Goal: Transaction & Acquisition: Obtain resource

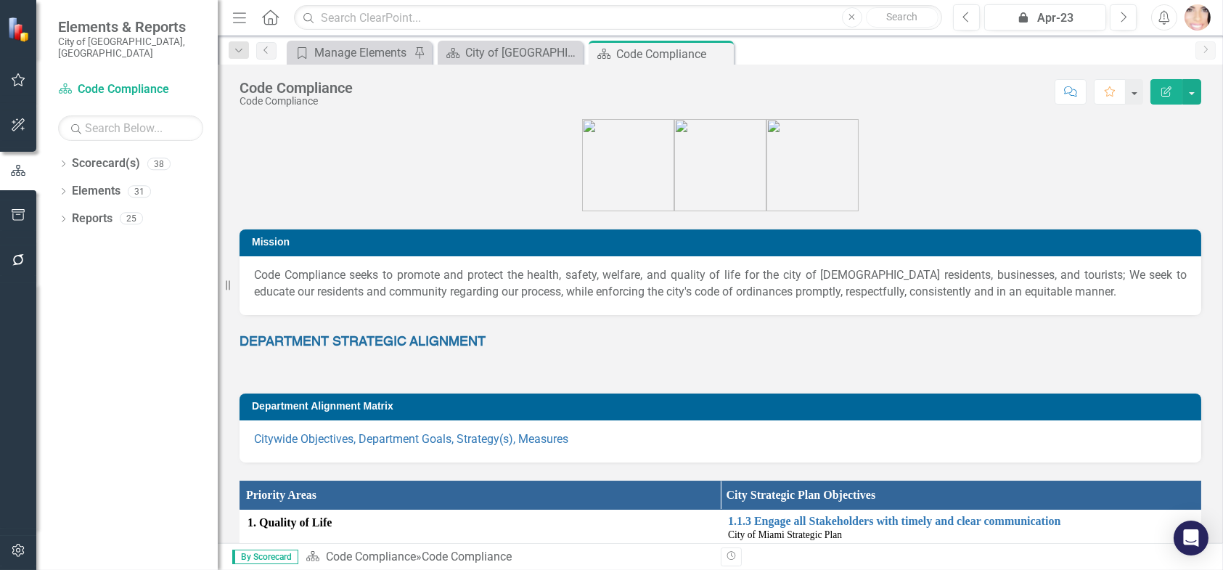
drag, startPoint x: 509, startPoint y: 420, endPoint x: 508, endPoint y: 412, distance: 8.1
drag, startPoint x: 508, startPoint y: 412, endPoint x: 73, endPoint y: 348, distance: 440.1
click at [70, 348] on div "Dropdown Scorecard(s) 38 City of Miami Strategic Plan Dropdown City of Miami St…" at bounding box center [126, 361] width 181 height 418
click at [93, 183] on link "Elements" at bounding box center [96, 191] width 49 height 17
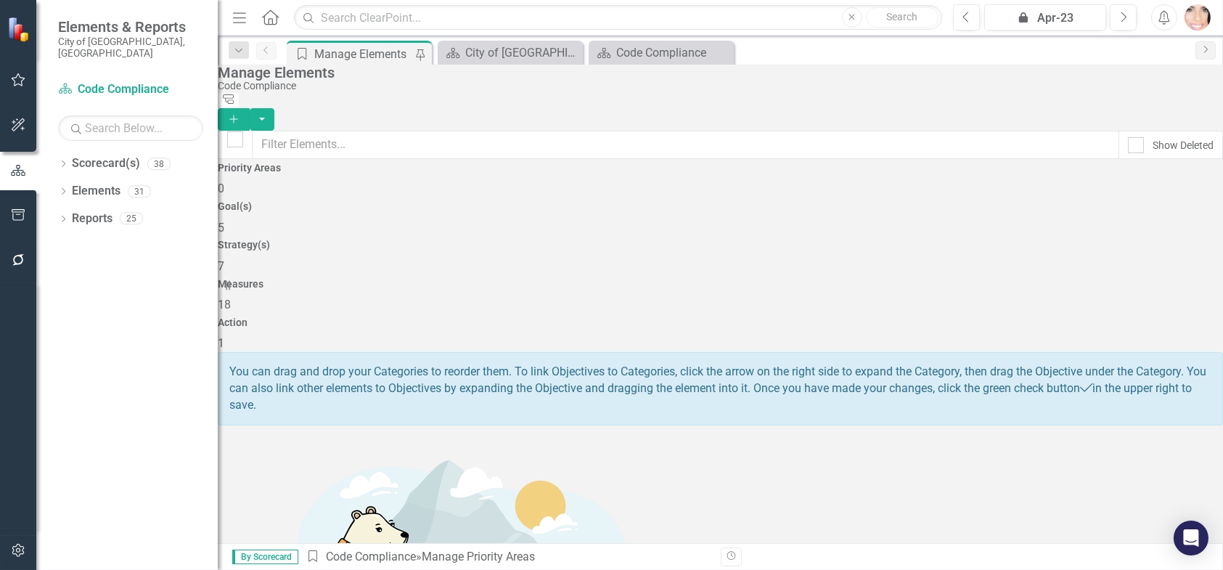
click at [224, 259] on span "7" at bounding box center [221, 266] width 7 height 14
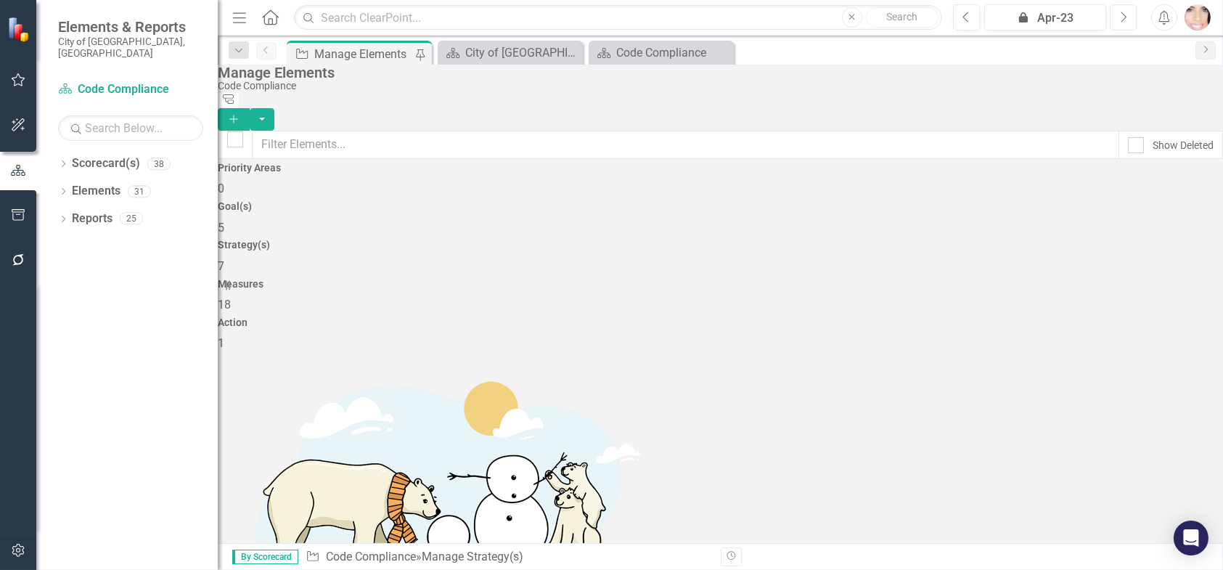
click at [1121, 19] on icon "Next" at bounding box center [1123, 17] width 8 height 13
click at [1121, 18] on icon "Next" at bounding box center [1123, 17] width 8 height 13
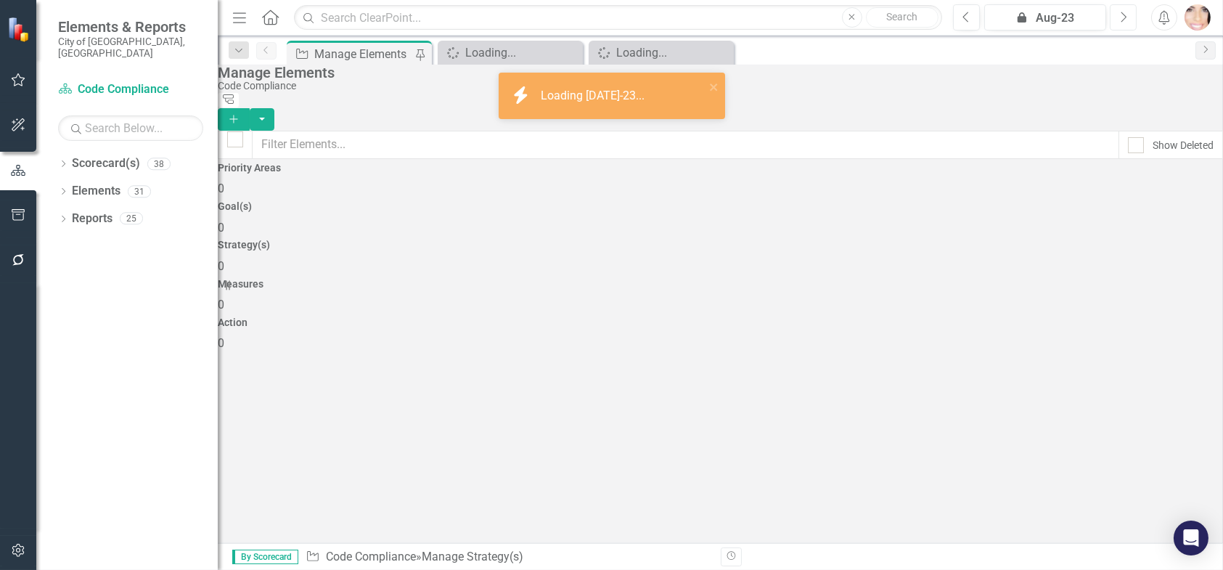
click at [1121, 19] on icon "Next" at bounding box center [1123, 17] width 8 height 13
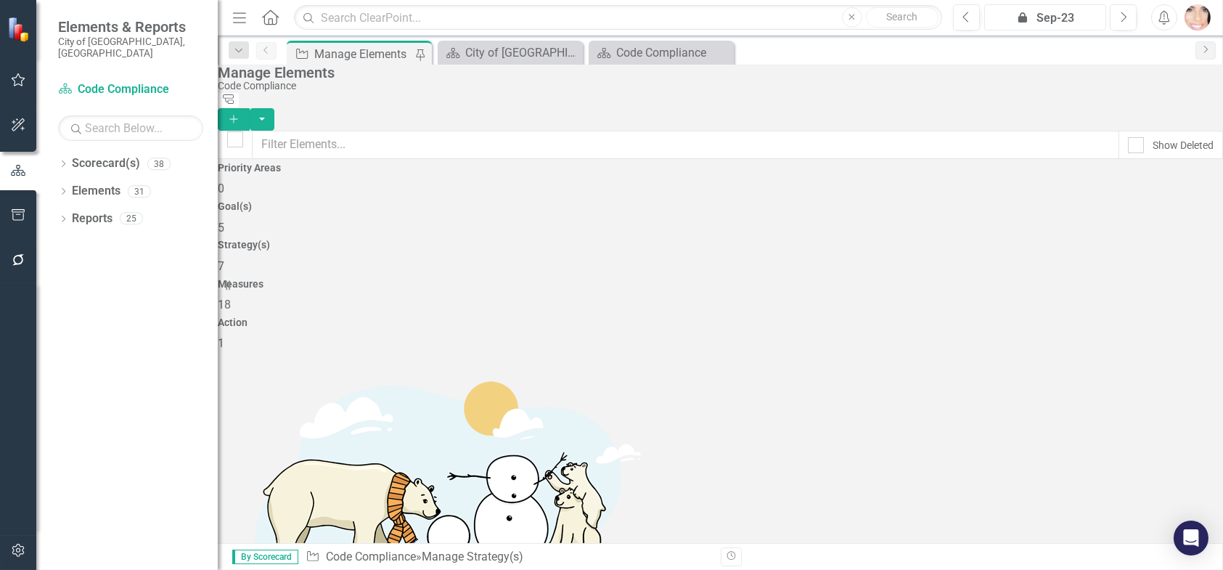
click at [1018, 15] on icon "icon.lock" at bounding box center [1022, 17] width 13 height 10
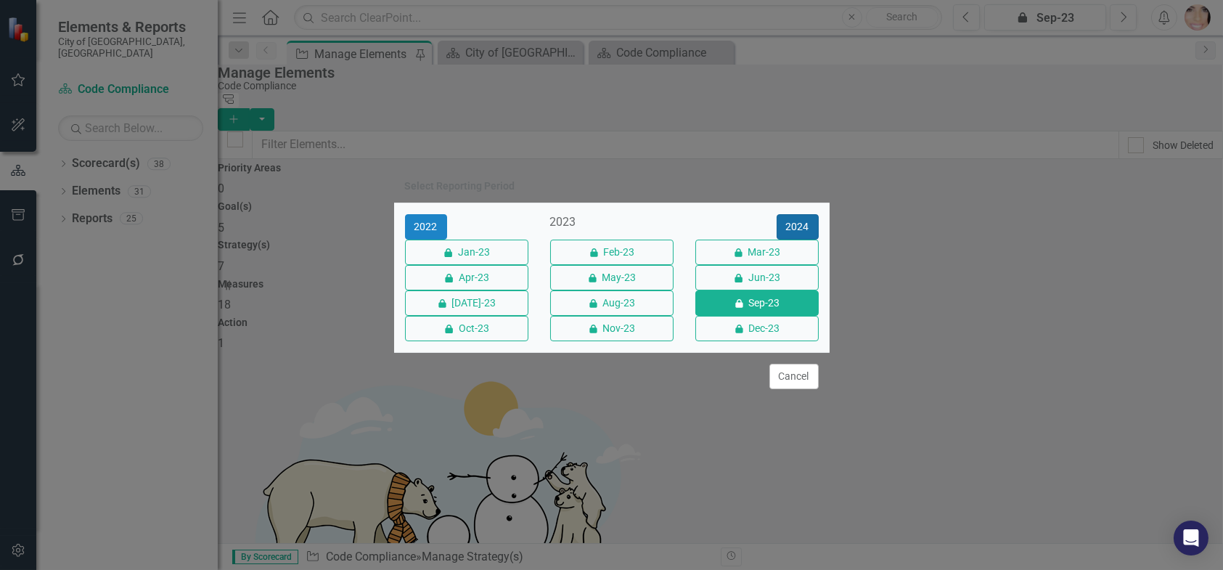
click at [792, 214] on button "2024" at bounding box center [798, 226] width 42 height 25
click at [792, 214] on button "2025" at bounding box center [798, 226] width 42 height 25
click at [754, 311] on button "Sep-25" at bounding box center [756, 302] width 123 height 25
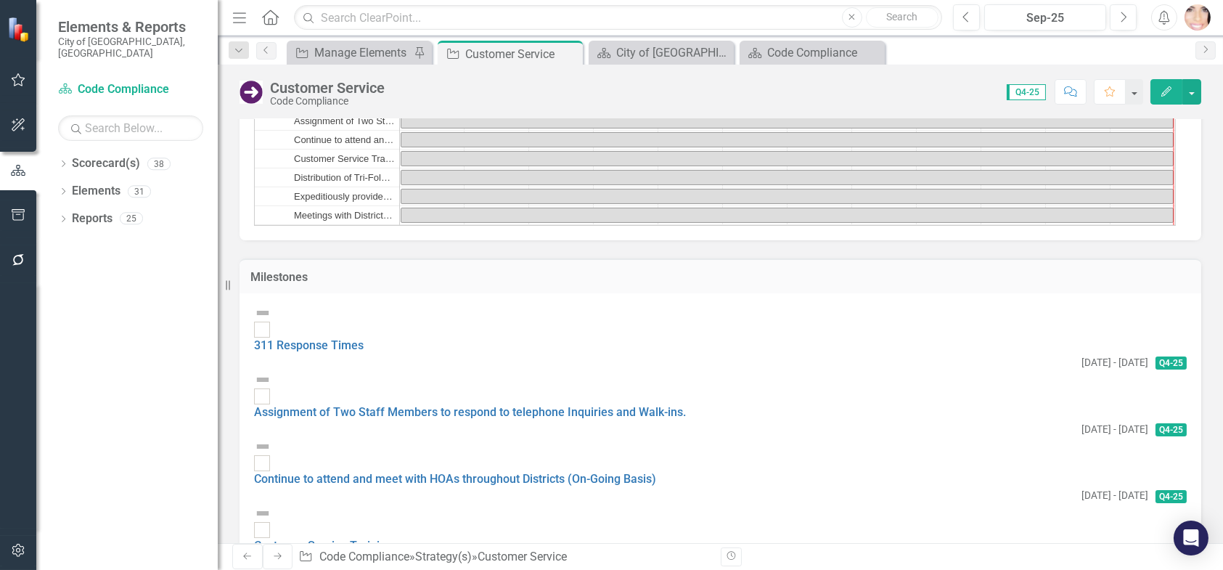
scroll to position [1089, 0]
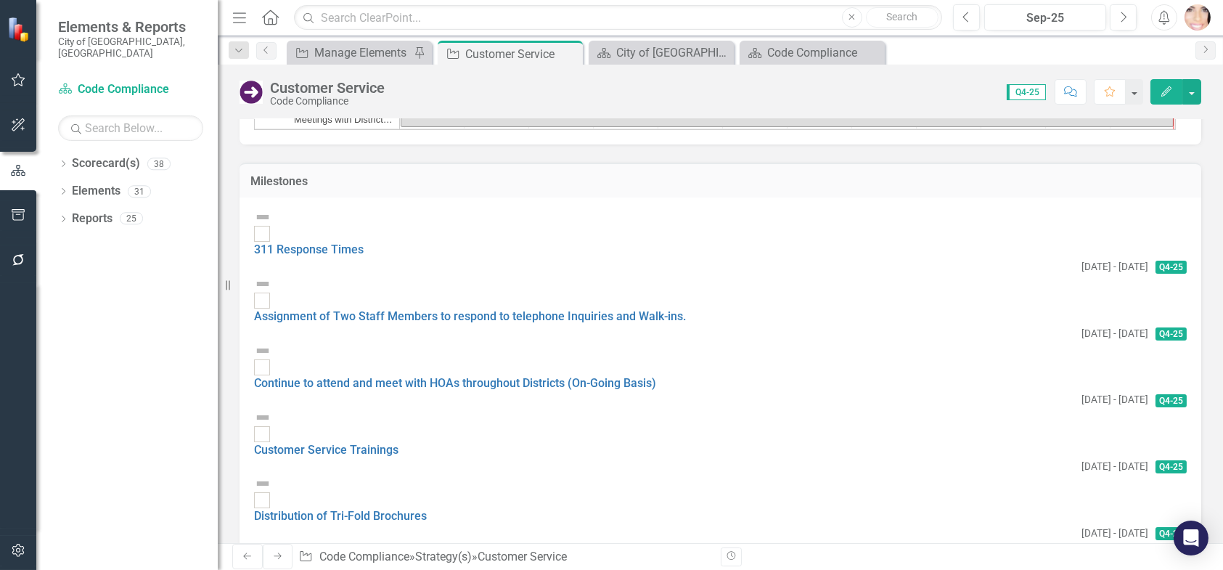
click at [269, 226] on img at bounding box center [262, 216] width 17 height 17
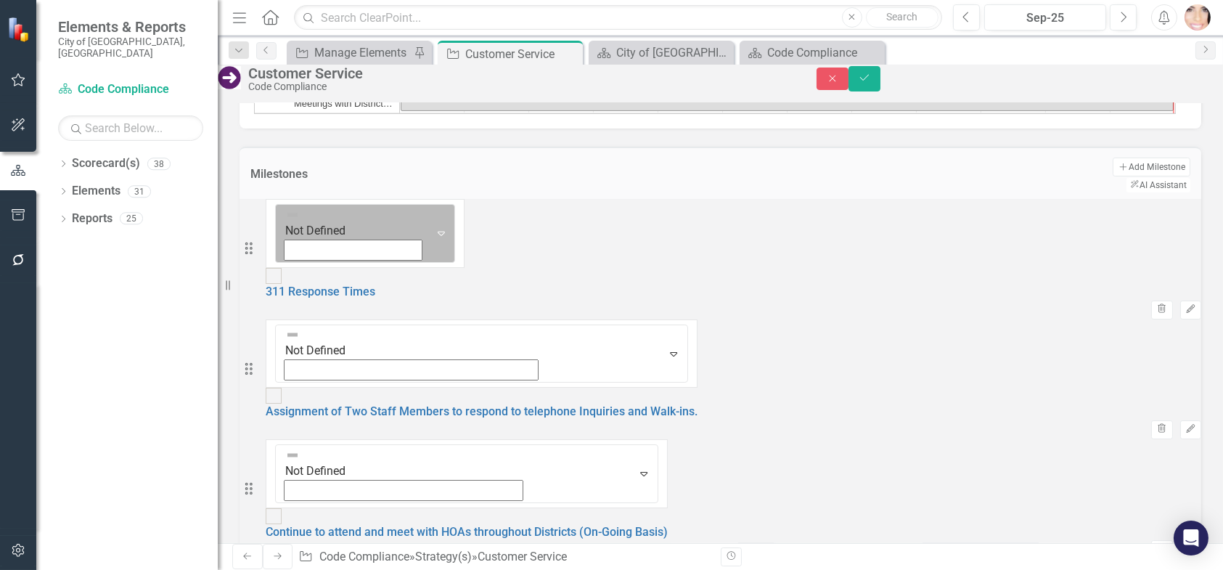
click at [434, 239] on icon "Expand" at bounding box center [441, 233] width 15 height 12
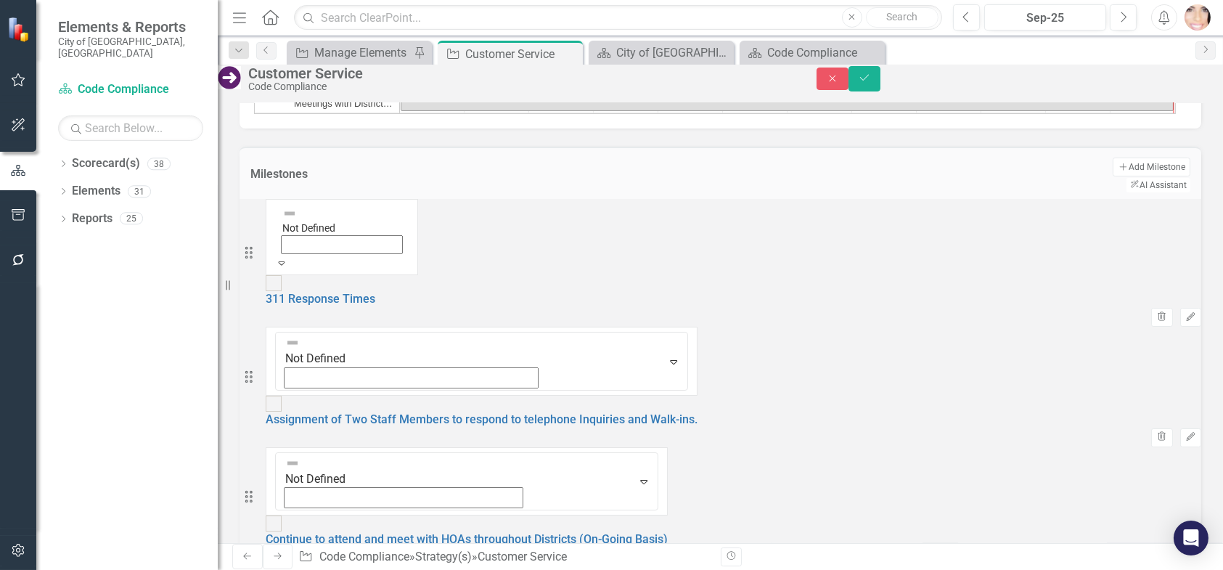
click at [288, 378] on icon "Expand" at bounding box center [281, 383] width 13 height 10
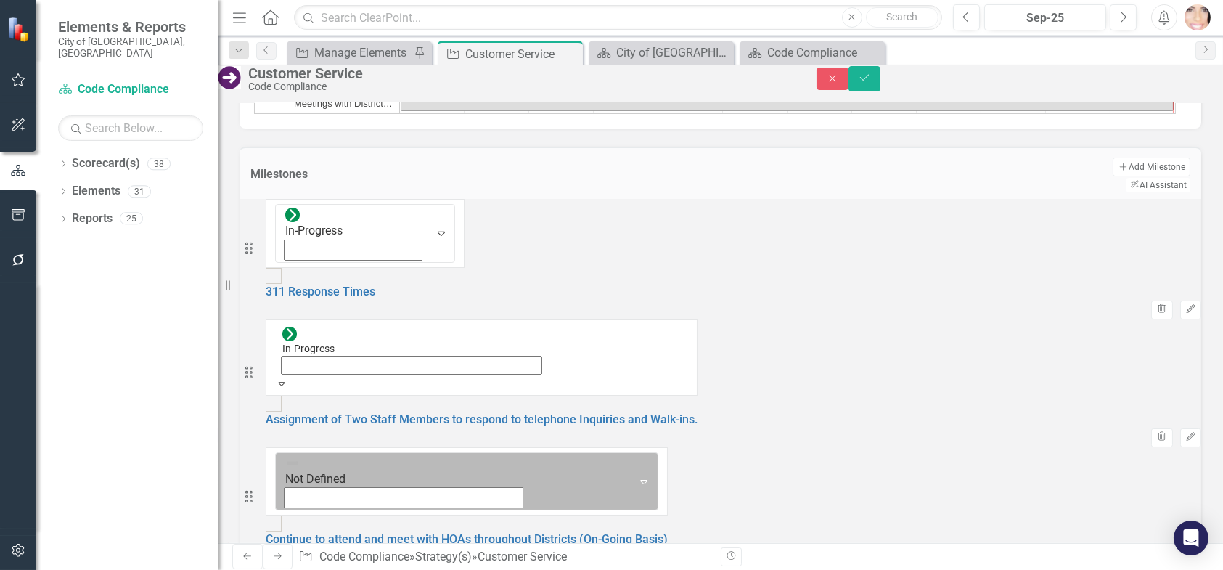
click at [636, 475] on icon "Expand" at bounding box center [643, 481] width 15 height 12
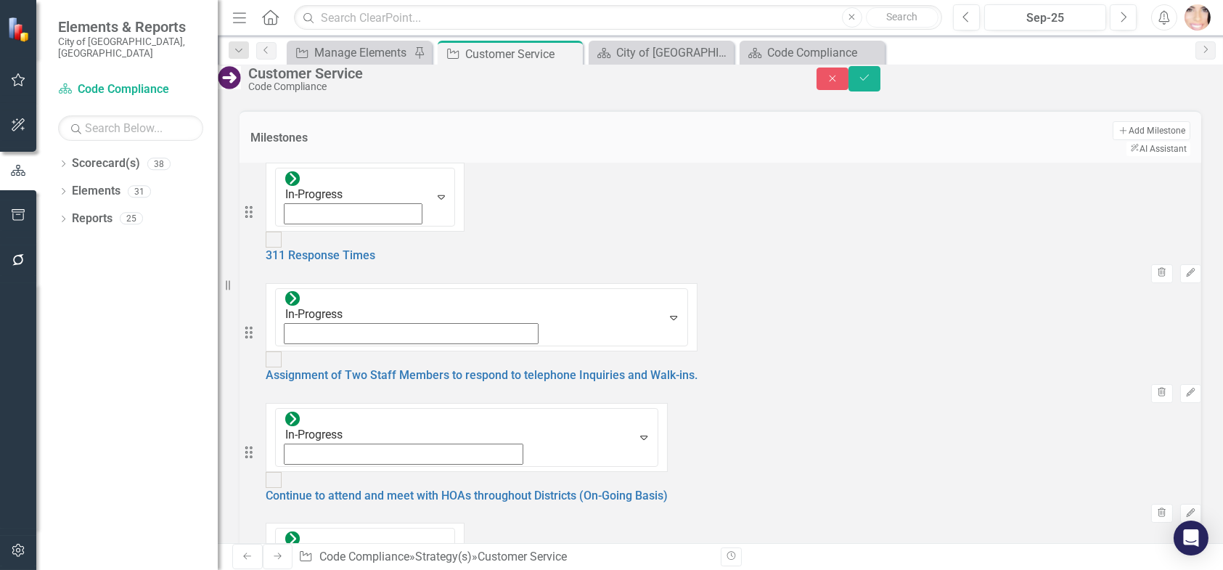
scroll to position [1161, 0]
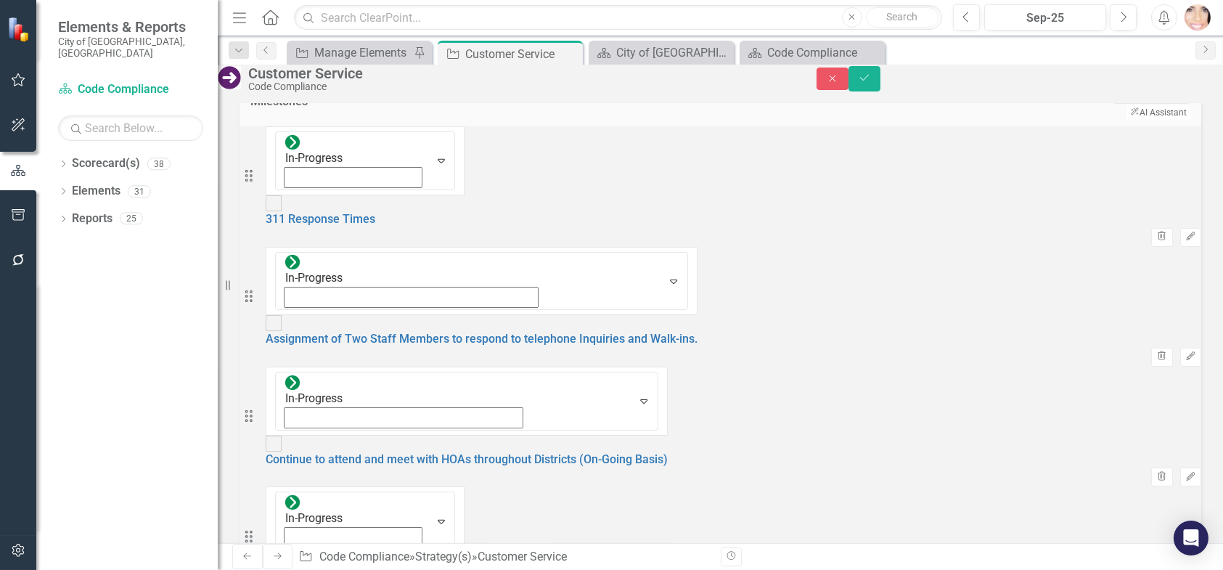
drag, startPoint x: 343, startPoint y: 287, endPoint x: 343, endPoint y: 318, distance: 31.2
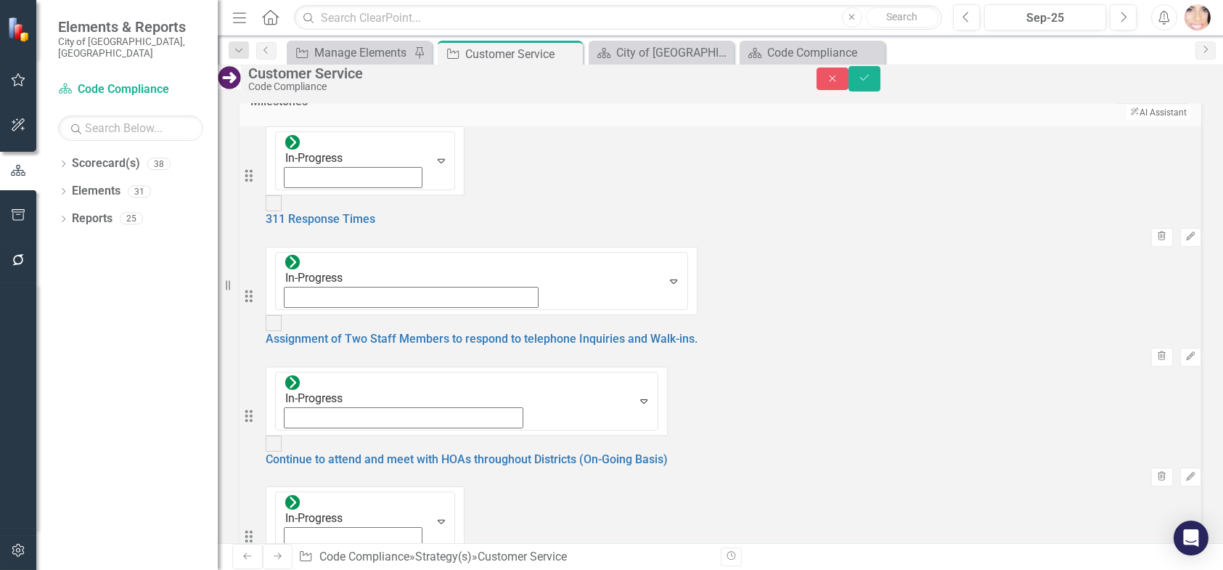
click at [880, 90] on button "Save" at bounding box center [864, 78] width 32 height 25
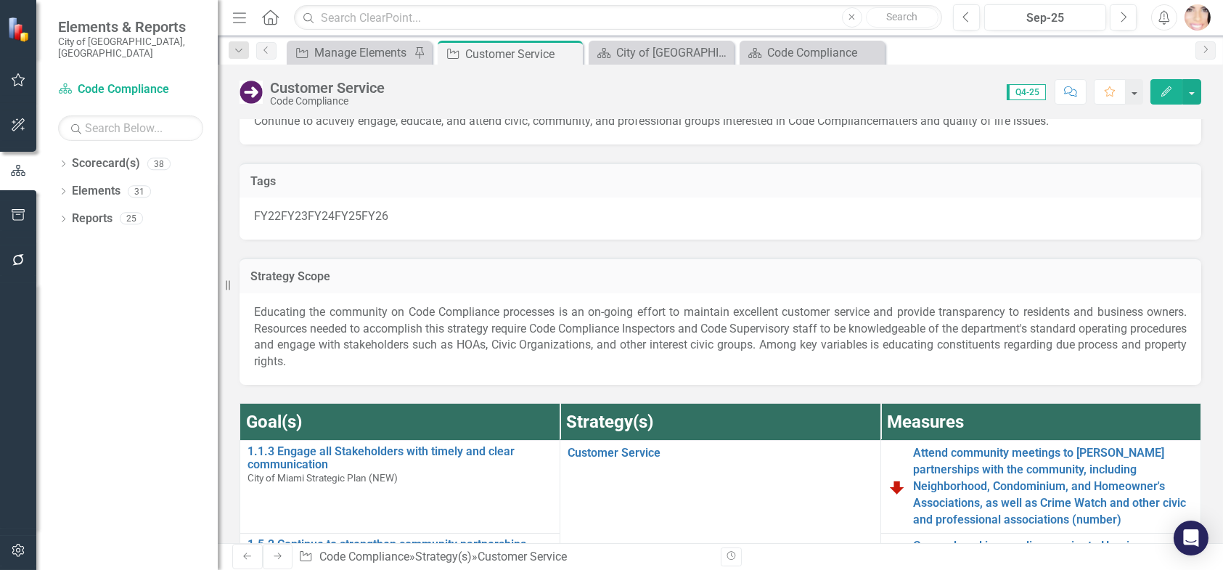
scroll to position [0, 0]
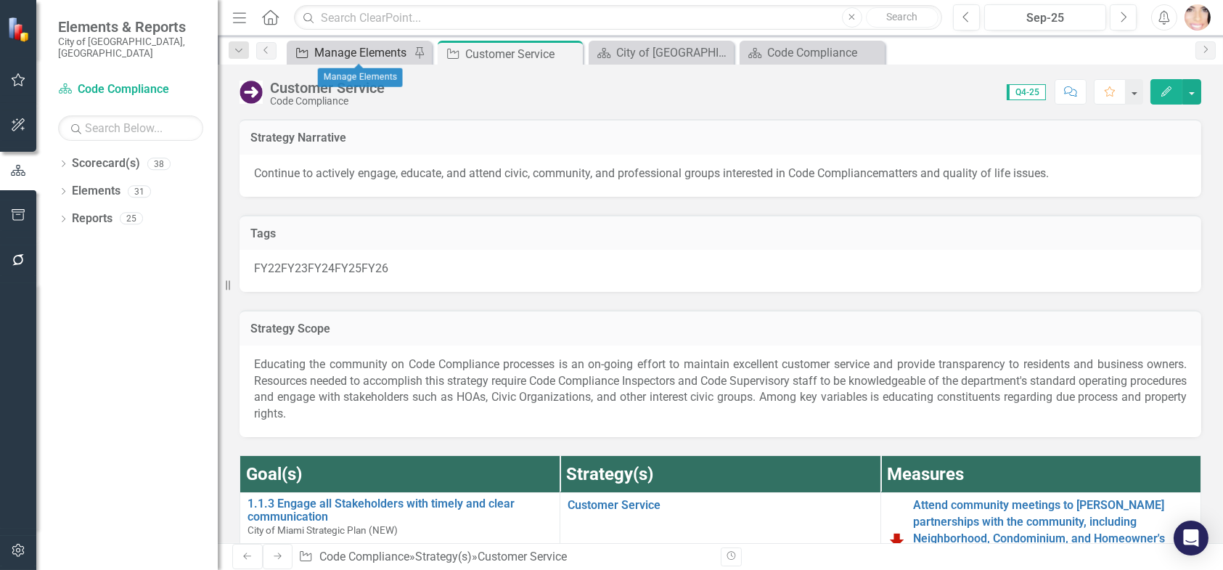
click at [348, 52] on div "Manage Elements" at bounding box center [362, 53] width 96 height 18
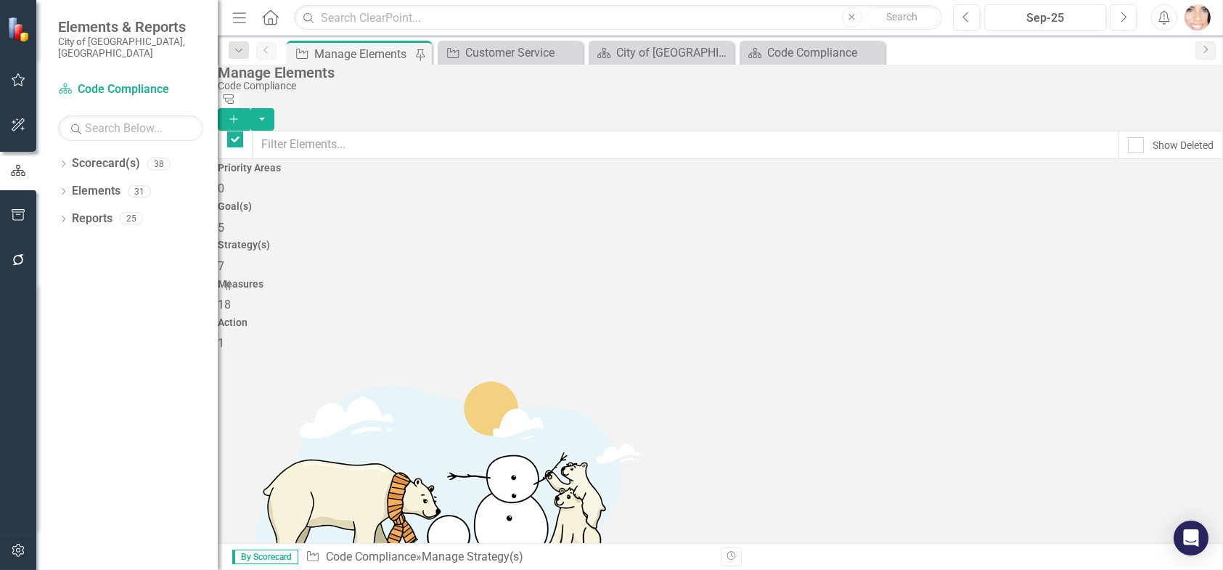
checkbox input "false"
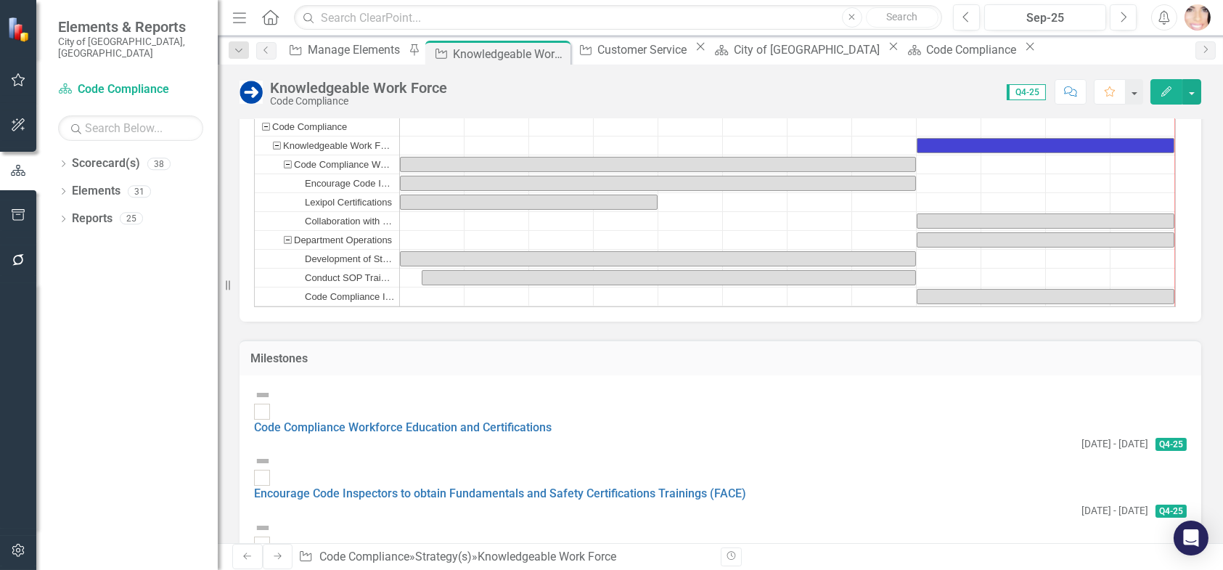
scroll to position [855, 0]
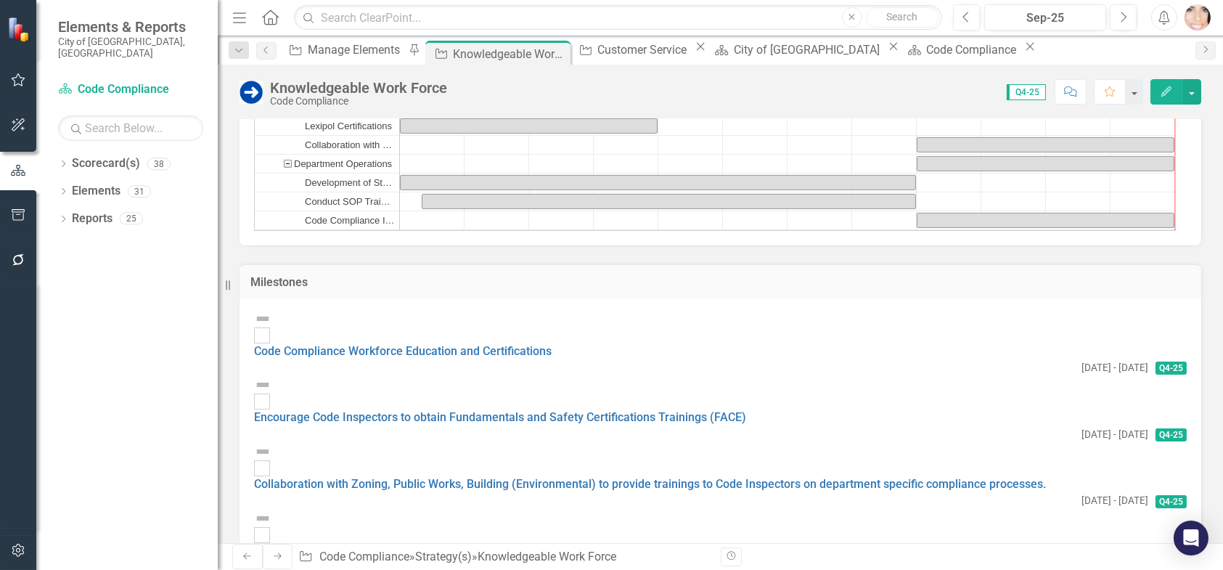
click at [270, 327] on img at bounding box center [262, 318] width 17 height 17
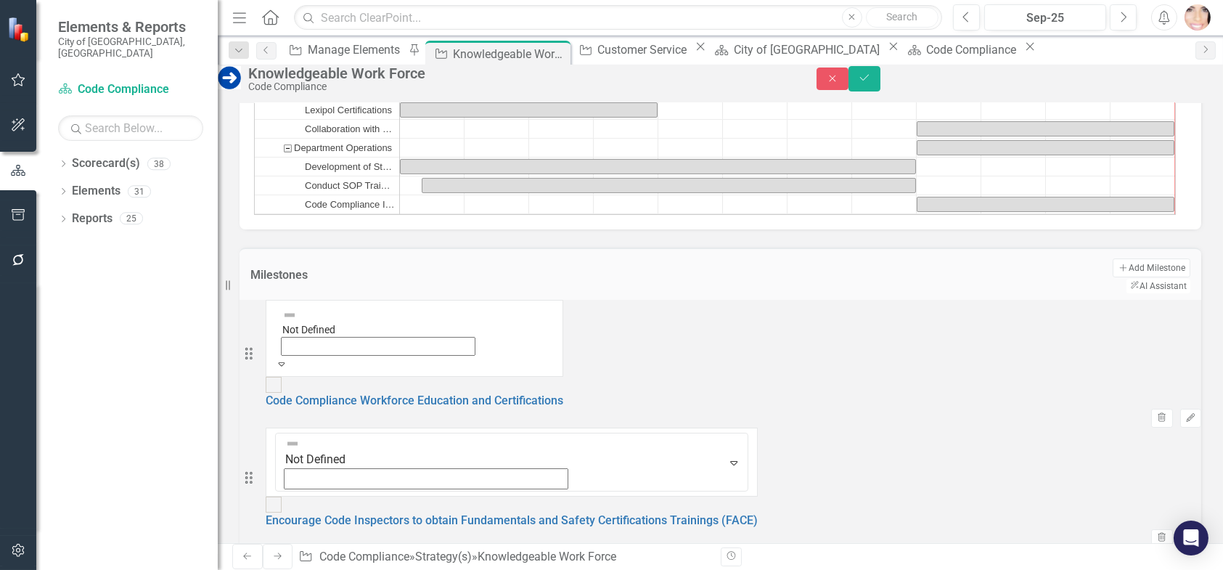
click at [284, 363] on icon at bounding box center [281, 365] width 7 height 4
drag, startPoint x: 372, startPoint y: 253, endPoint x: 380, endPoint y: 261, distance: 11.8
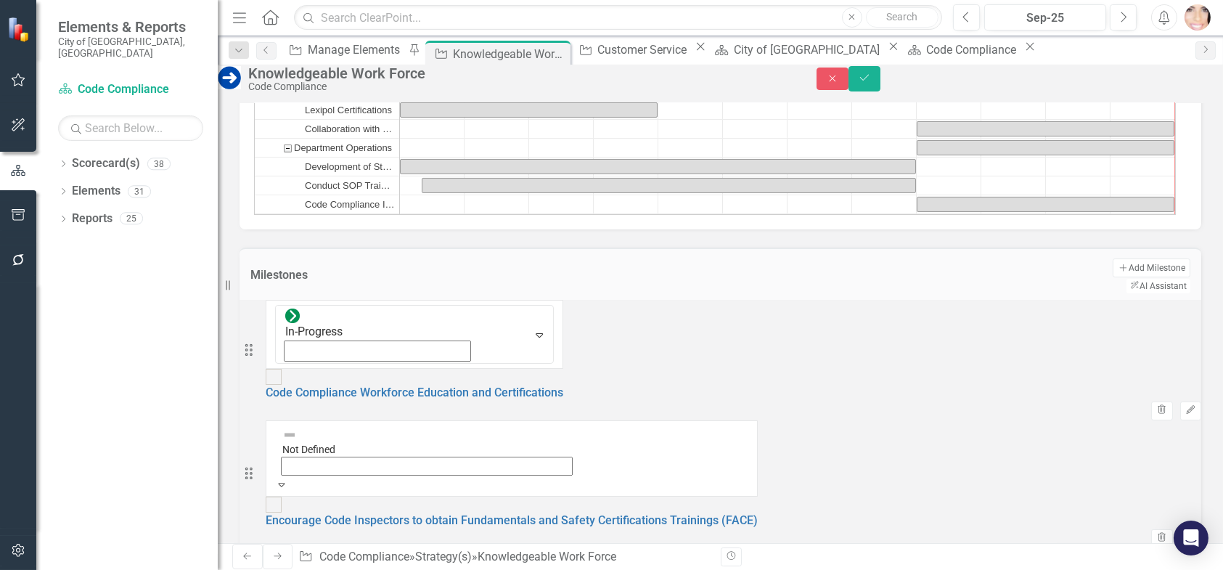
click at [284, 483] on icon at bounding box center [281, 485] width 7 height 4
drag, startPoint x: 345, startPoint y: 340, endPoint x: 338, endPoint y: 384, distance: 44.7
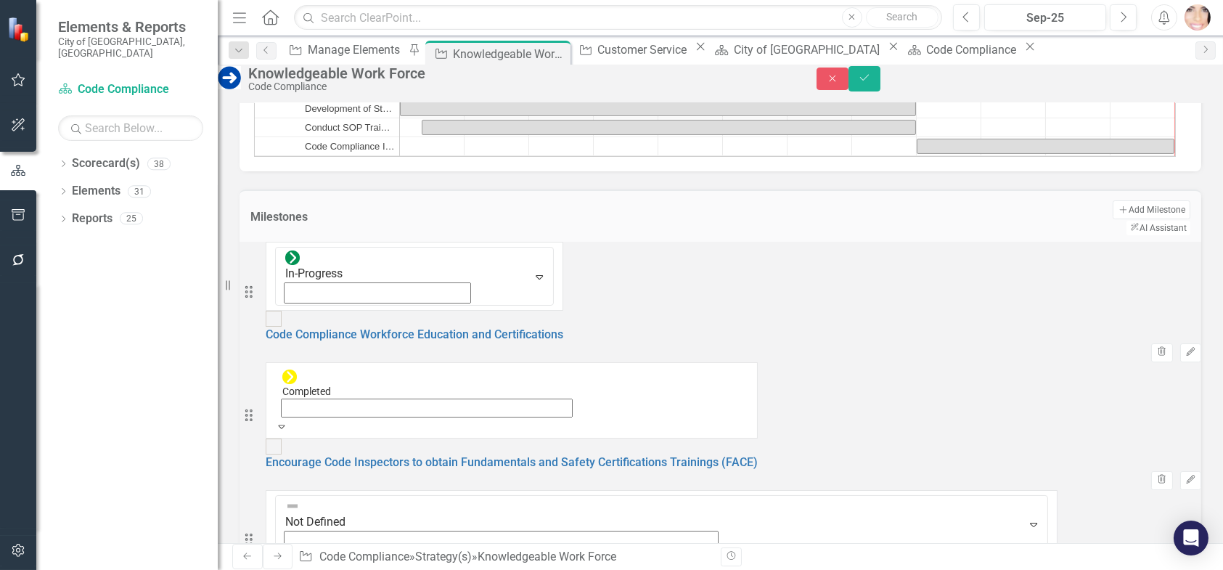
scroll to position [927, 0]
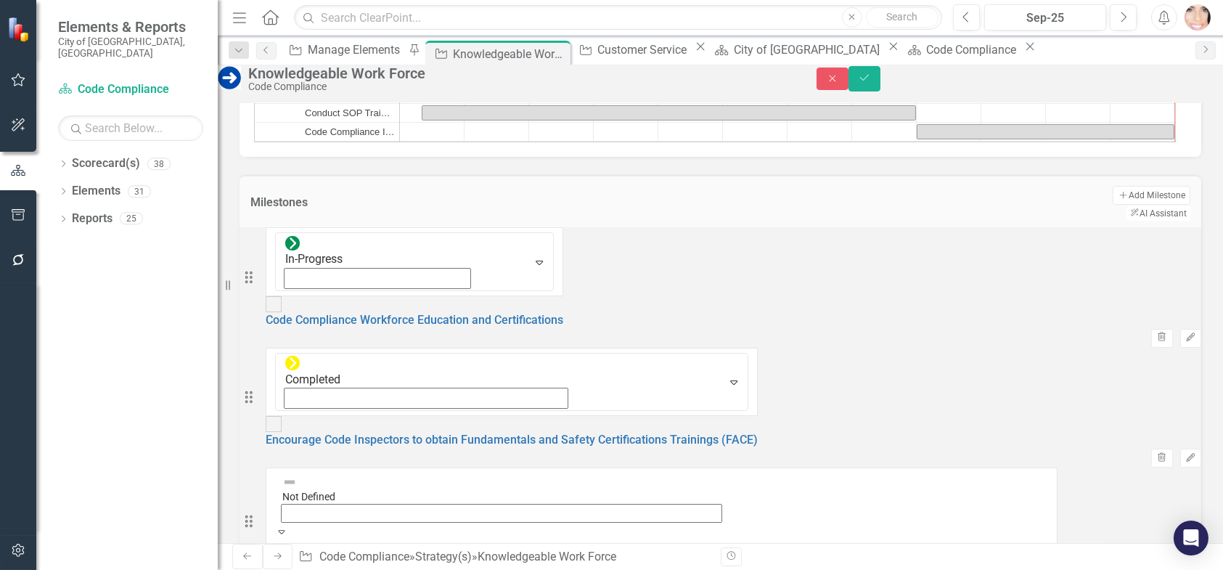
click at [288, 526] on icon "Expand" at bounding box center [281, 531] width 13 height 10
drag, startPoint x: 352, startPoint y: 254, endPoint x: 351, endPoint y: 272, distance: 18.2
drag, startPoint x: 309, startPoint y: 402, endPoint x: 321, endPoint y: 362, distance: 41.8
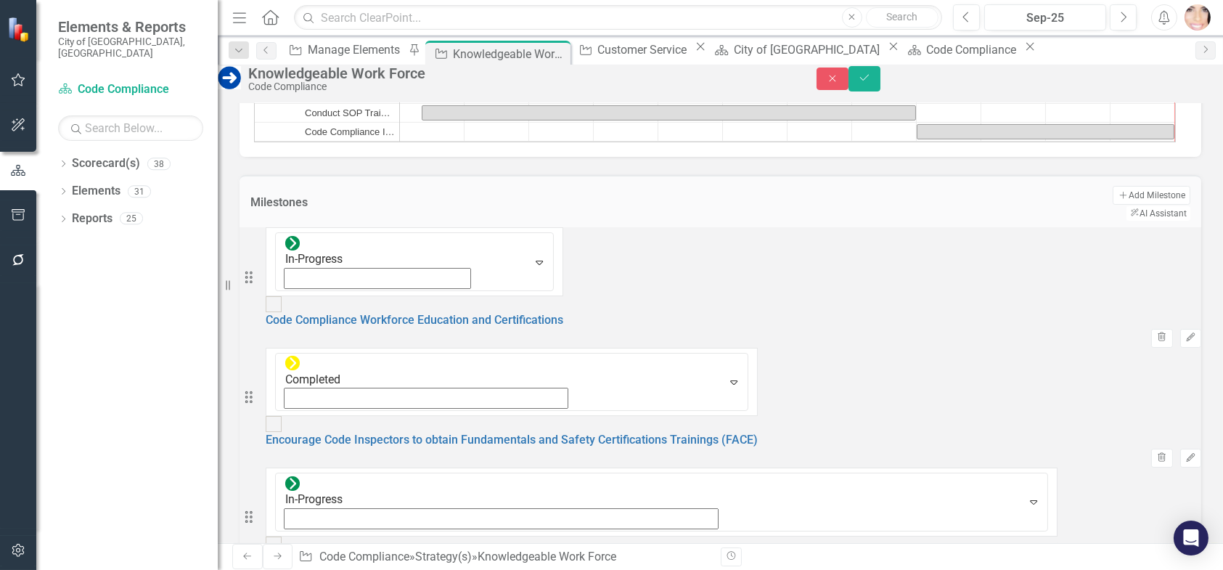
drag, startPoint x: 334, startPoint y: 298, endPoint x: 307, endPoint y: 417, distance: 122.7
drag, startPoint x: 311, startPoint y: 435, endPoint x: 319, endPoint y: 417, distance: 19.2
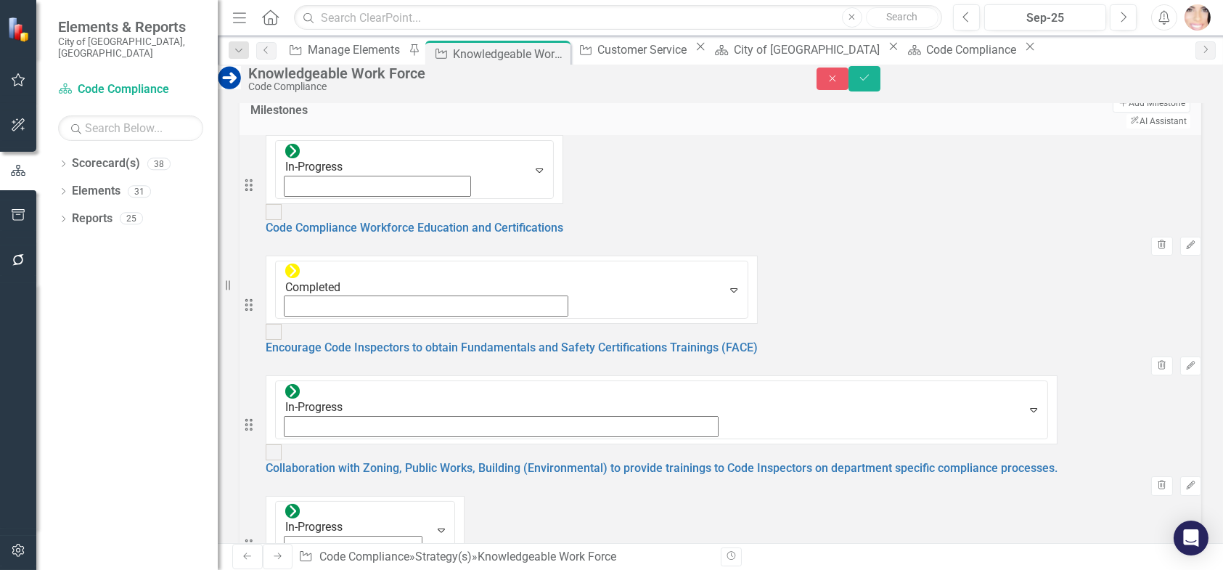
scroll to position [1145, 0]
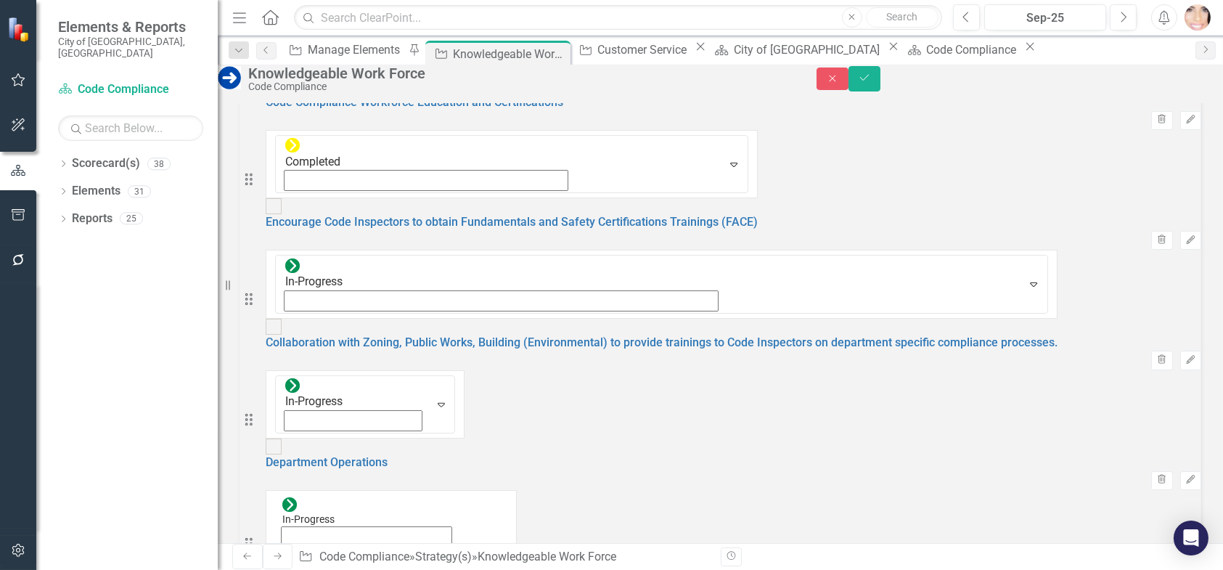
click at [880, 75] on button "Save" at bounding box center [864, 78] width 32 height 25
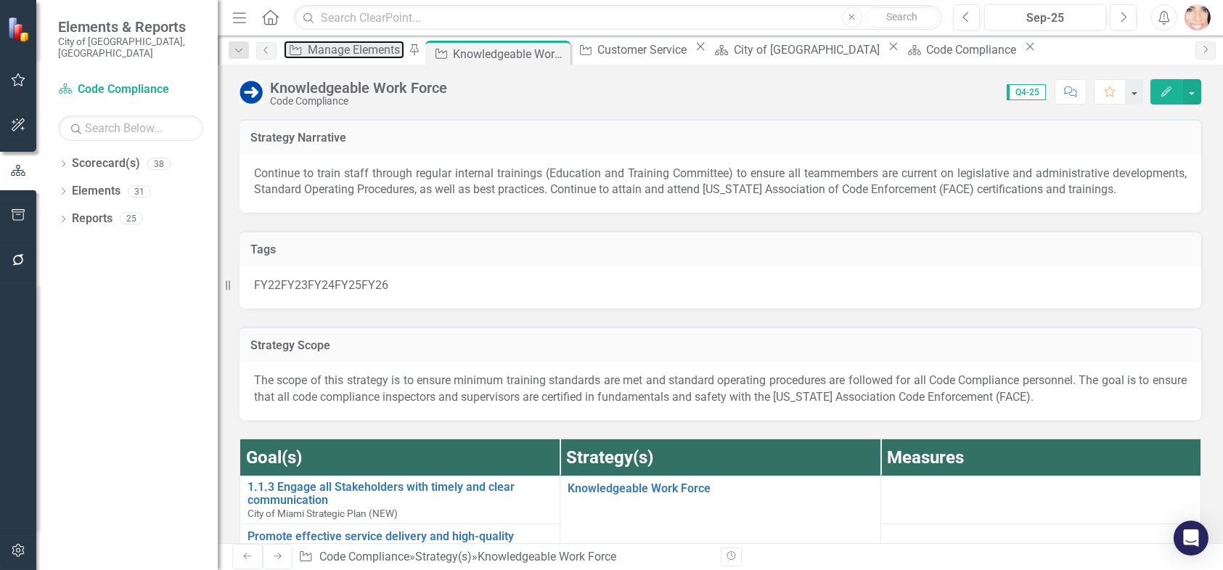
drag, startPoint x: 341, startPoint y: 51, endPoint x: 356, endPoint y: 90, distance: 42.0
click at [341, 52] on div "Manage Elements" at bounding box center [356, 50] width 97 height 18
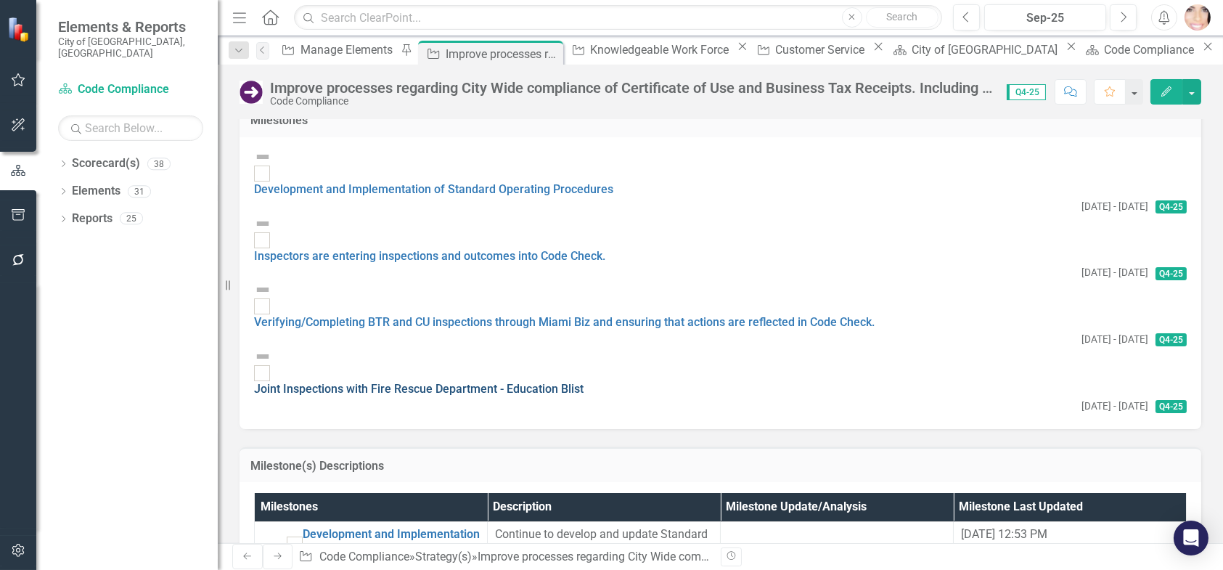
scroll to position [909, 0]
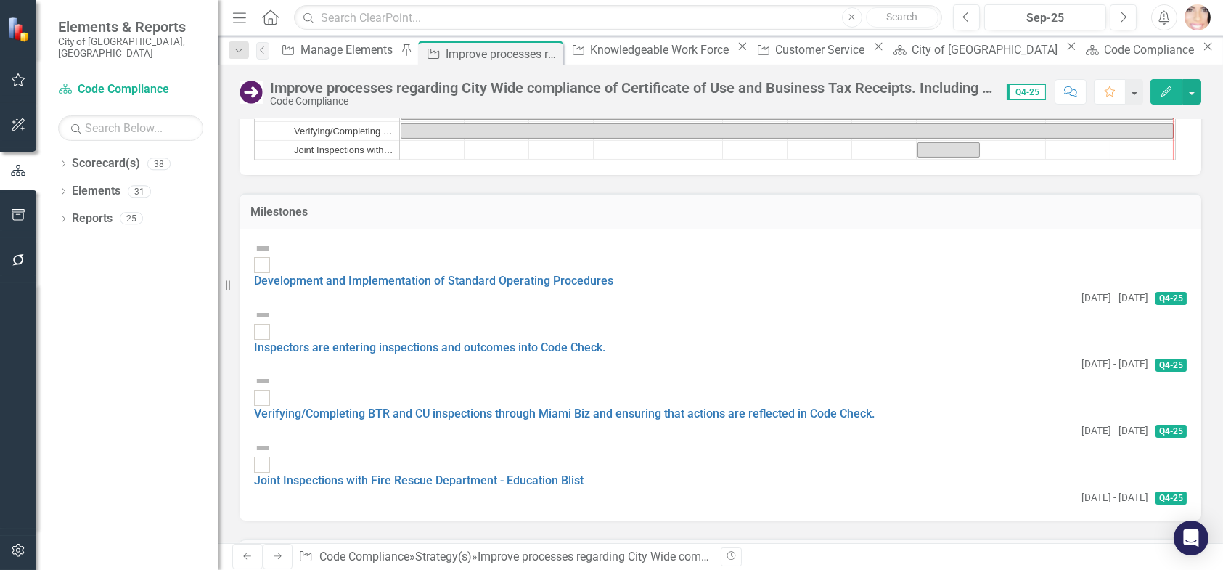
click at [271, 257] on img at bounding box center [262, 247] width 17 height 17
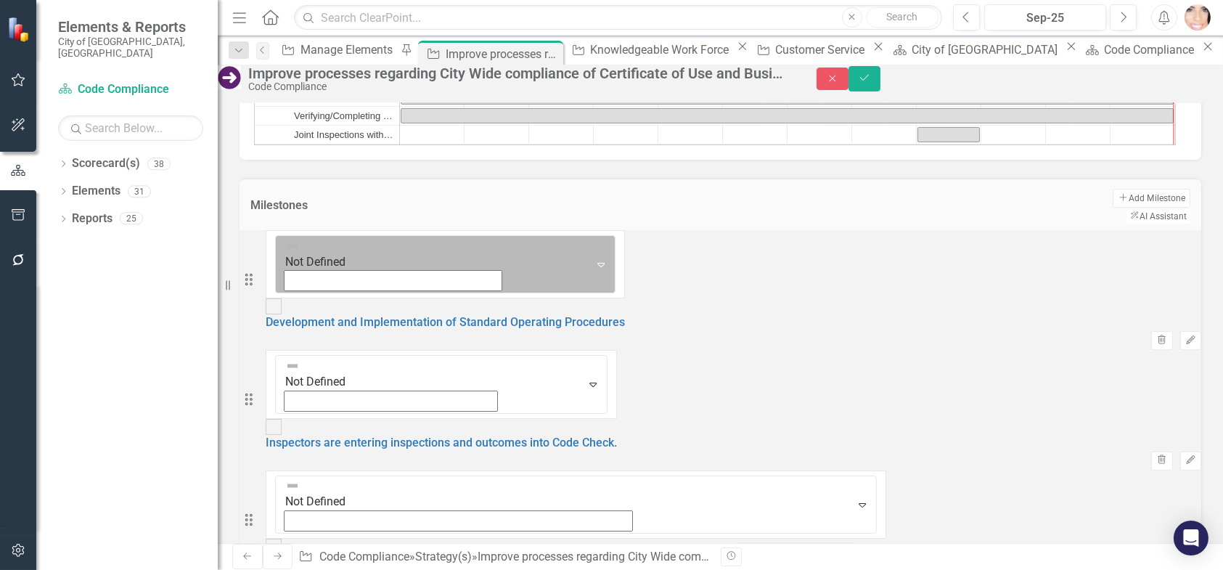
click at [594, 269] on icon "Expand" at bounding box center [601, 264] width 15 height 12
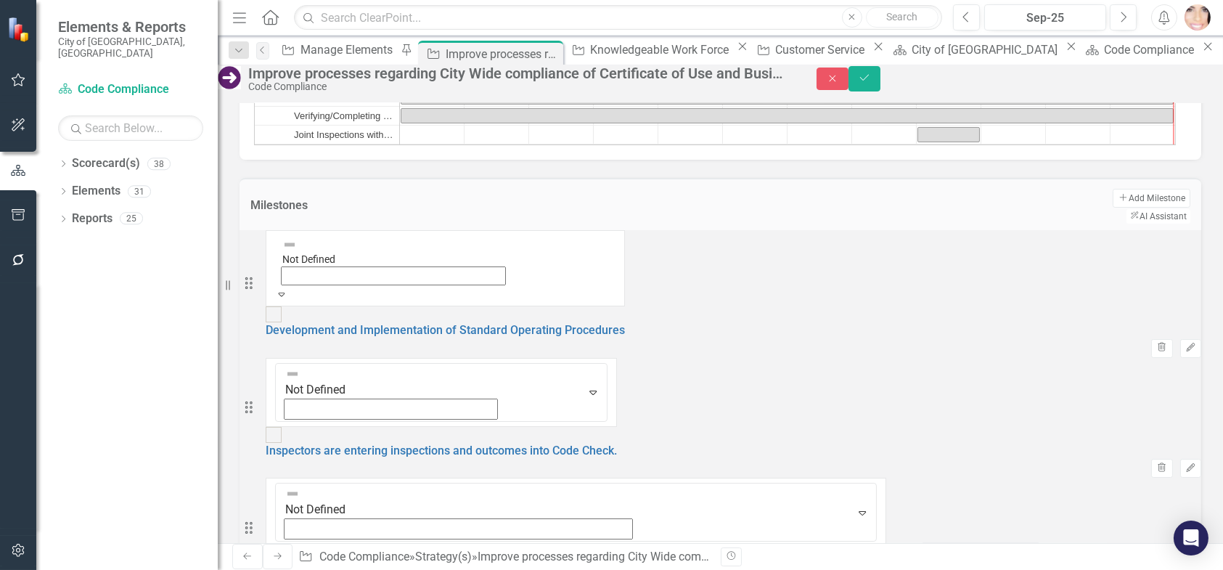
drag, startPoint x: 329, startPoint y: 317, endPoint x: 315, endPoint y: 320, distance: 14.8
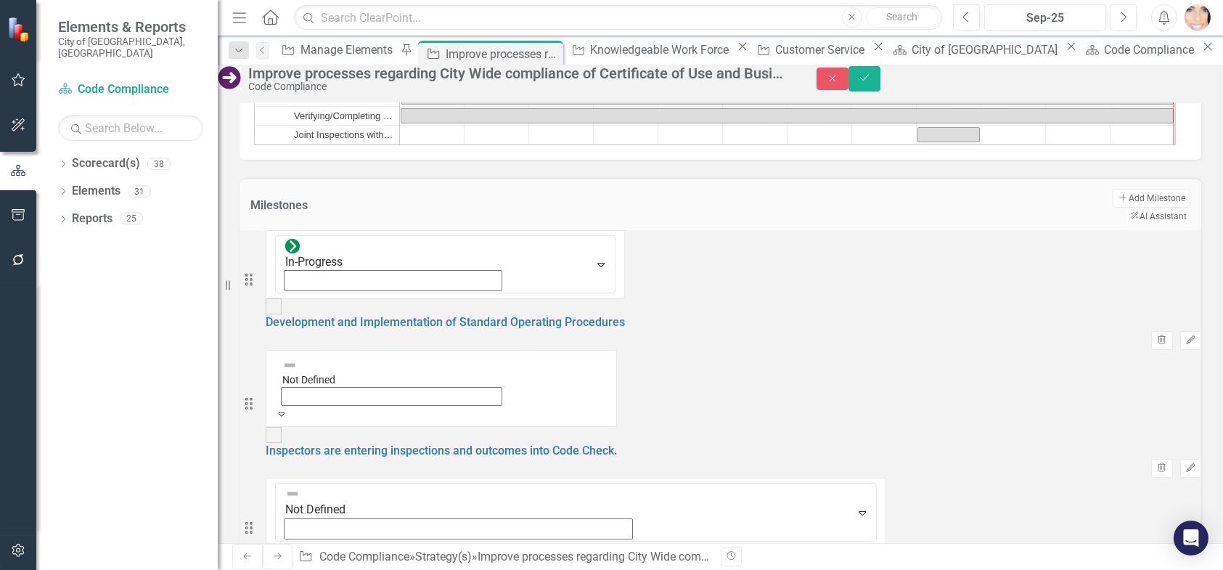
click at [288, 409] on icon "Expand" at bounding box center [281, 414] width 13 height 10
drag, startPoint x: 333, startPoint y: 400, endPoint x: 329, endPoint y: 390, distance: 11.1
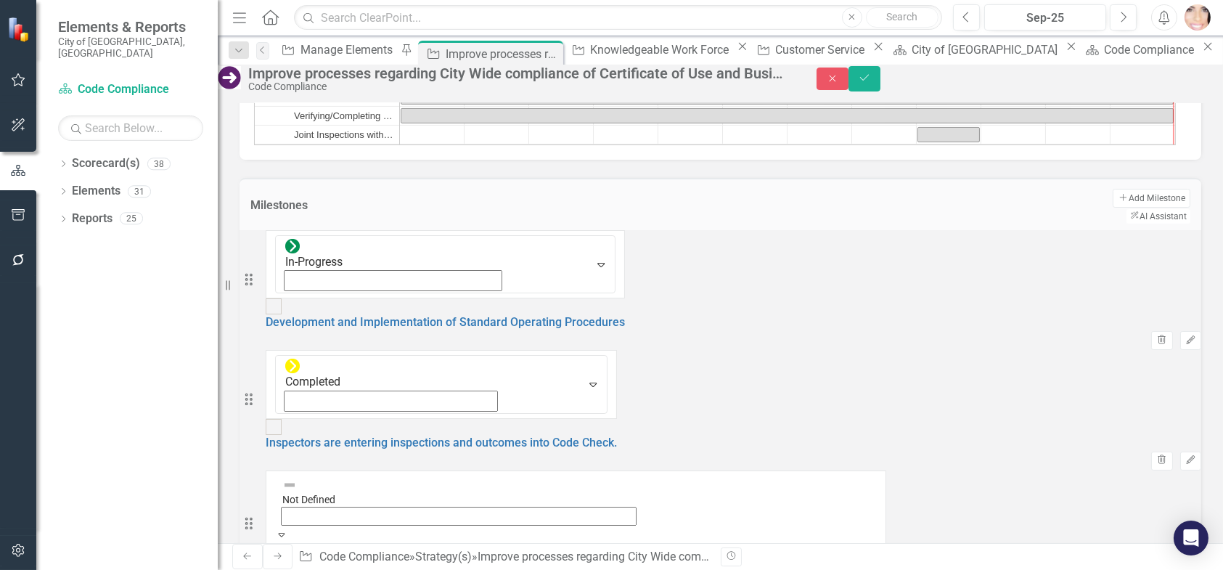
click at [288, 529] on icon "Expand" at bounding box center [281, 534] width 13 height 10
click at [871, 83] on icon "Save" at bounding box center [864, 78] width 13 height 10
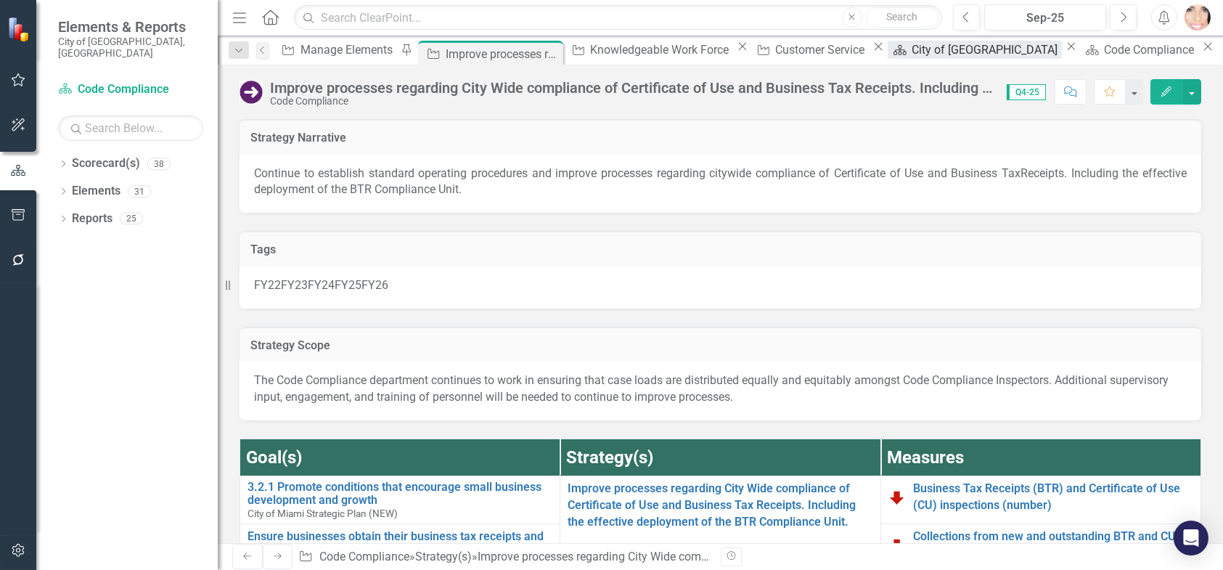
click at [1200, 50] on icon "Close" at bounding box center [1207, 47] width 15 height 12
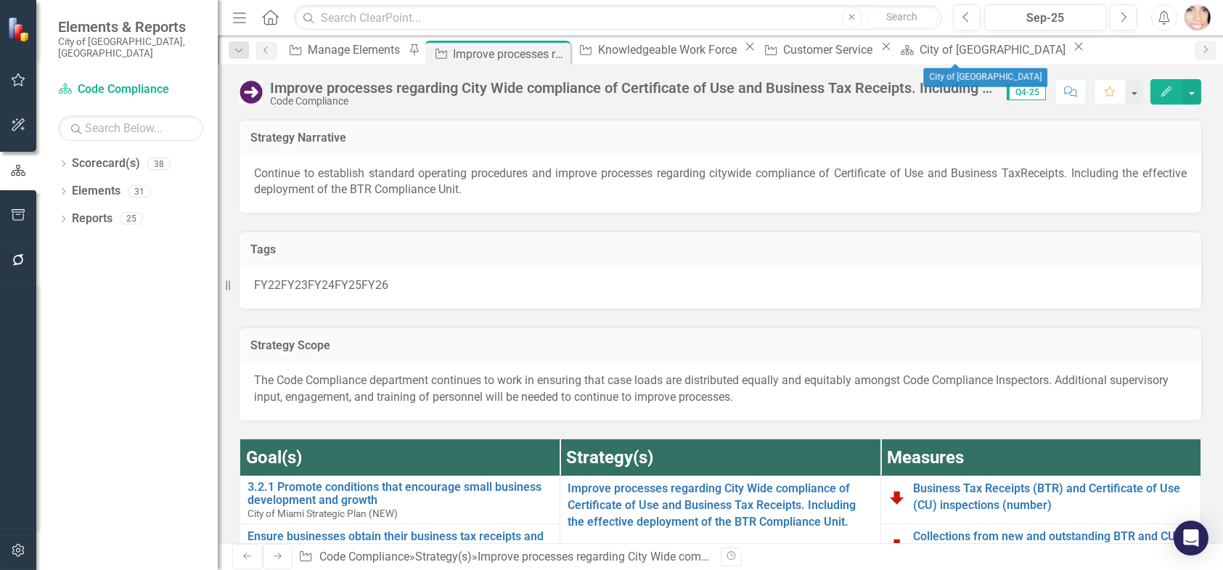
drag, startPoint x: 1017, startPoint y: 49, endPoint x: 935, endPoint y: 59, distance: 83.3
click at [1071, 51] on icon "Close" at bounding box center [1078, 47] width 15 height 12
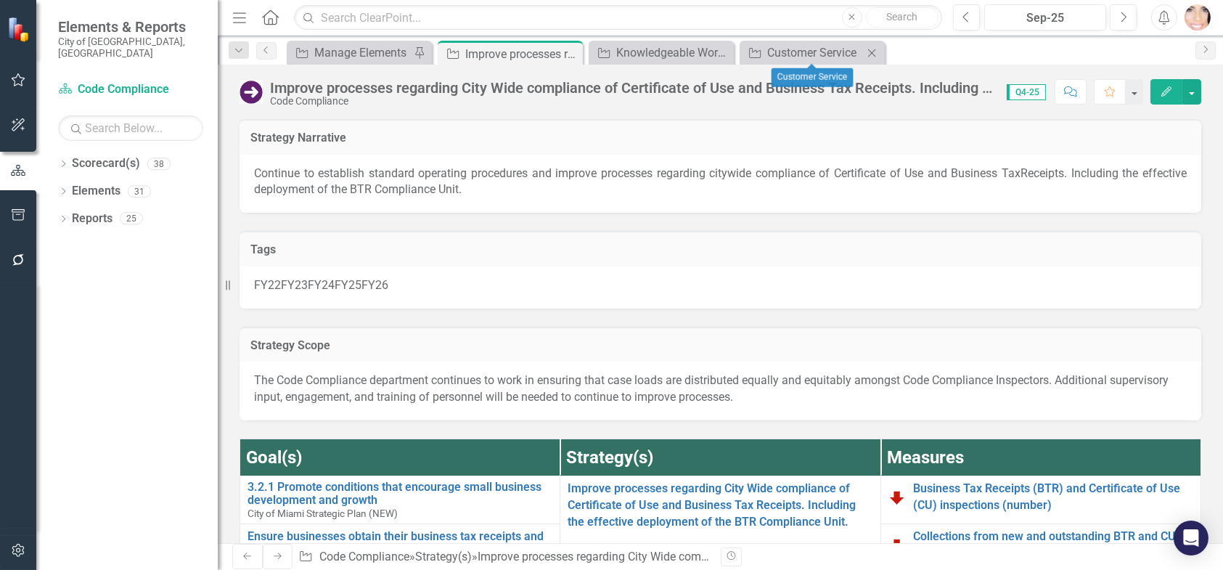
click at [872, 53] on icon "Close" at bounding box center [871, 53] width 15 height 12
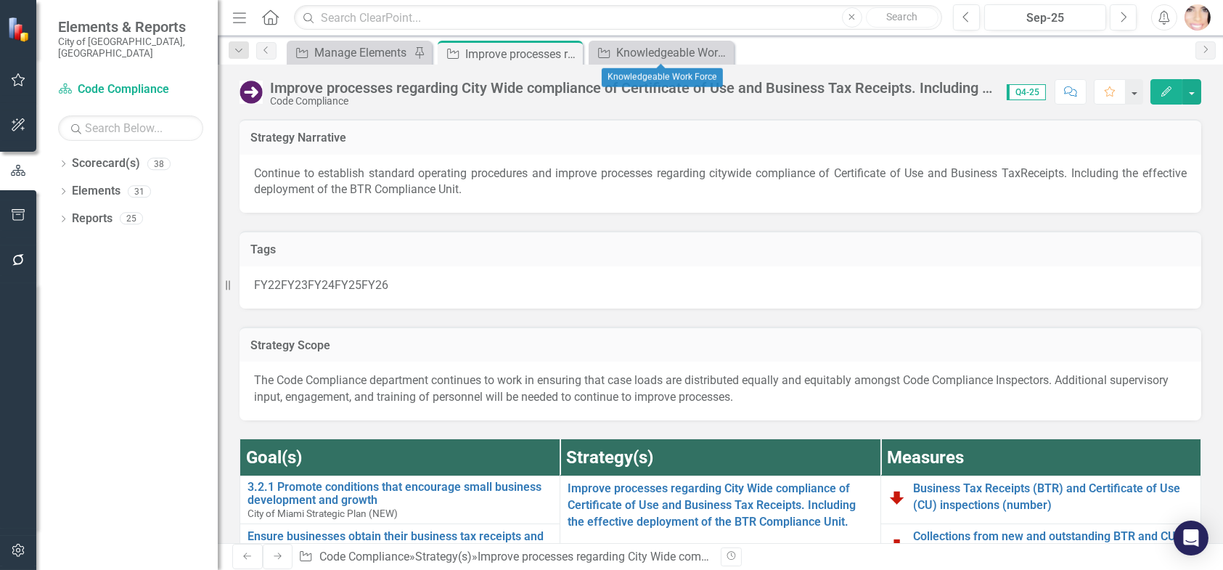
drag, startPoint x: 728, startPoint y: 54, endPoint x: 669, endPoint y: 49, distance: 59.0
click at [0, 0] on div "Close" at bounding box center [0, 0] width 0 height 0
drag, startPoint x: 570, startPoint y: 54, endPoint x: 487, endPoint y: 54, distance: 83.5
click at [0, 0] on icon at bounding box center [0, 0] width 0 height 0
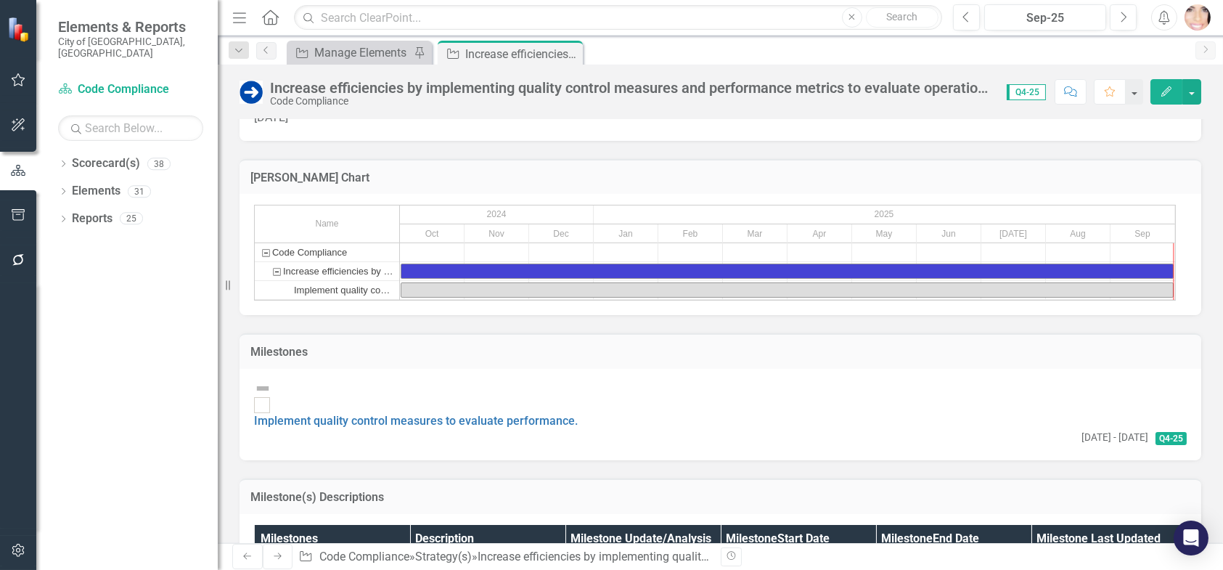
scroll to position [782, 0]
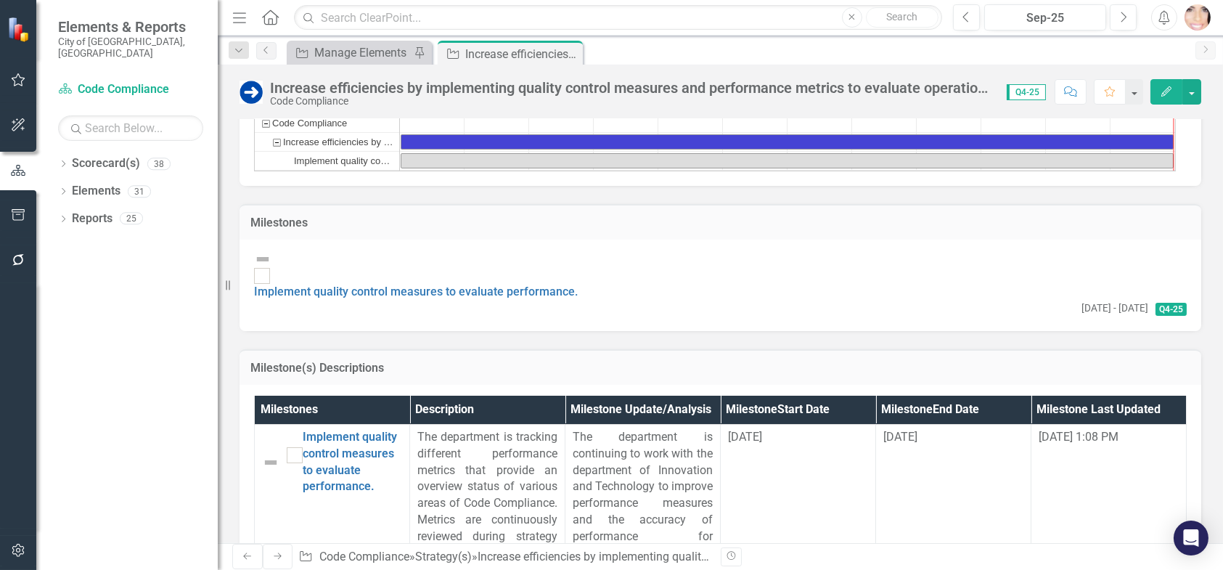
click at [271, 268] on img at bounding box center [262, 258] width 17 height 17
click at [270, 268] on img at bounding box center [262, 258] width 17 height 17
click at [271, 268] on img at bounding box center [262, 258] width 17 height 17
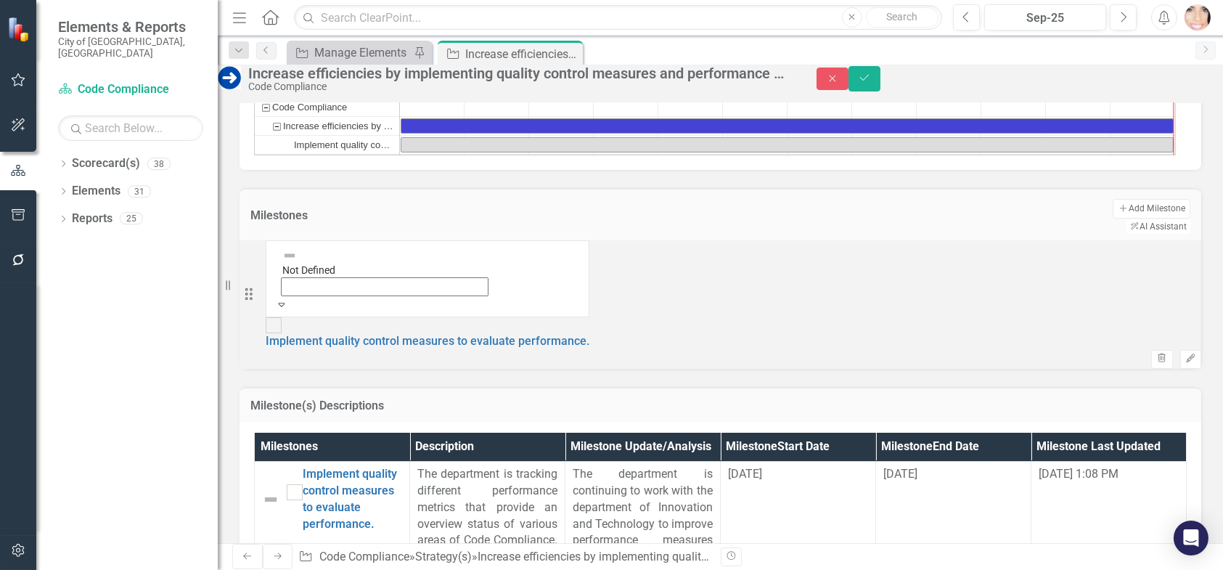
click at [284, 303] on icon at bounding box center [281, 305] width 7 height 4
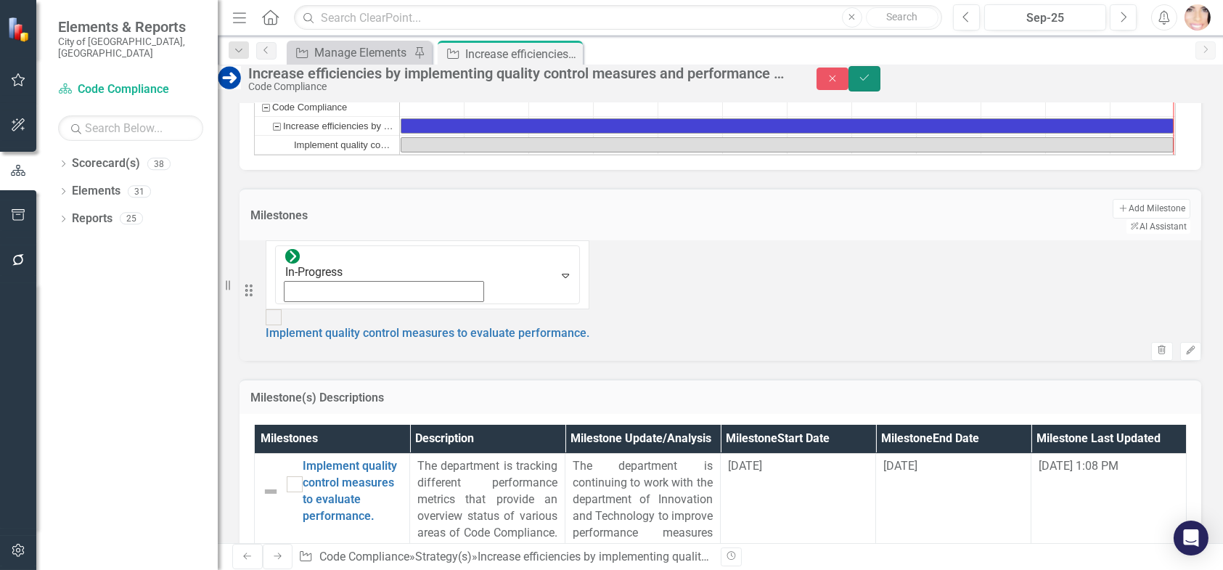
click at [871, 80] on icon "Save" at bounding box center [864, 78] width 13 height 10
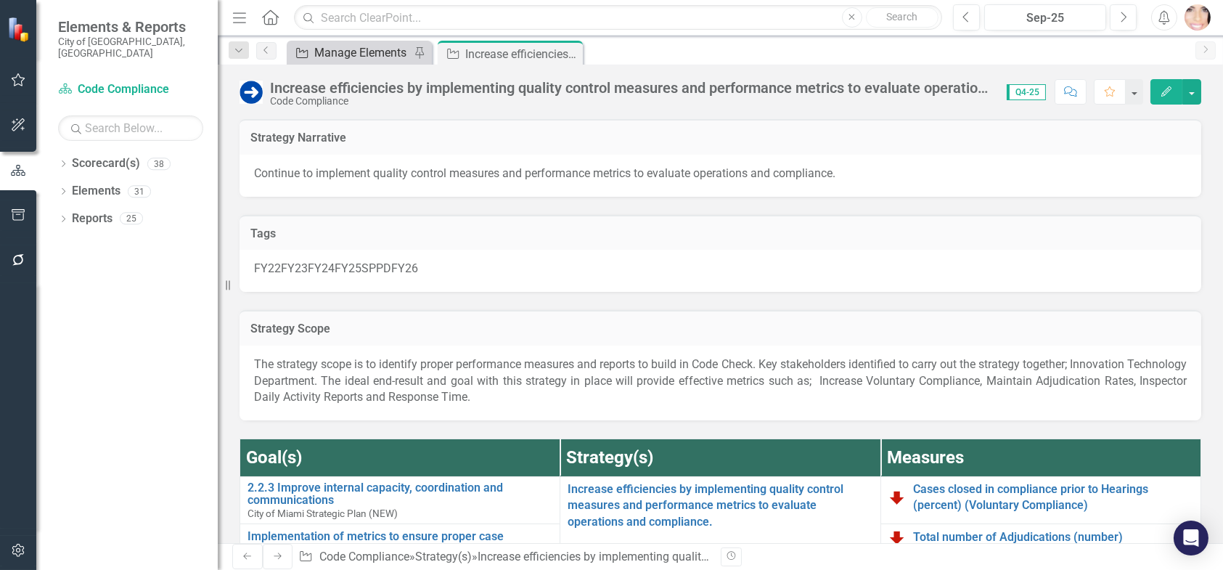
click at [360, 57] on div "Manage Elements" at bounding box center [362, 53] width 96 height 18
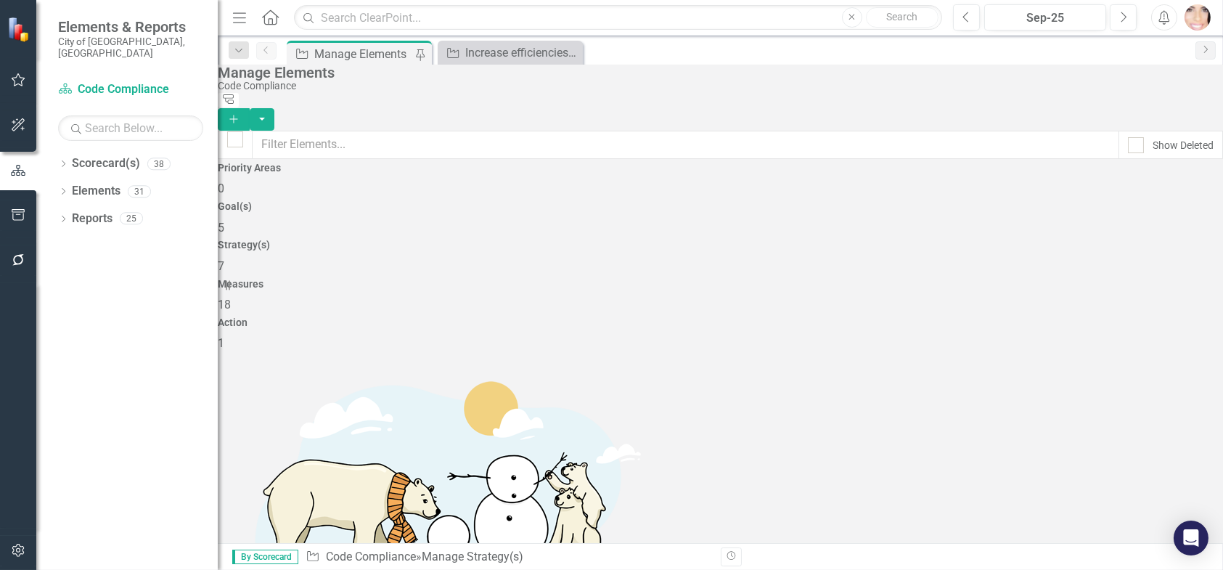
scroll to position [38, 0]
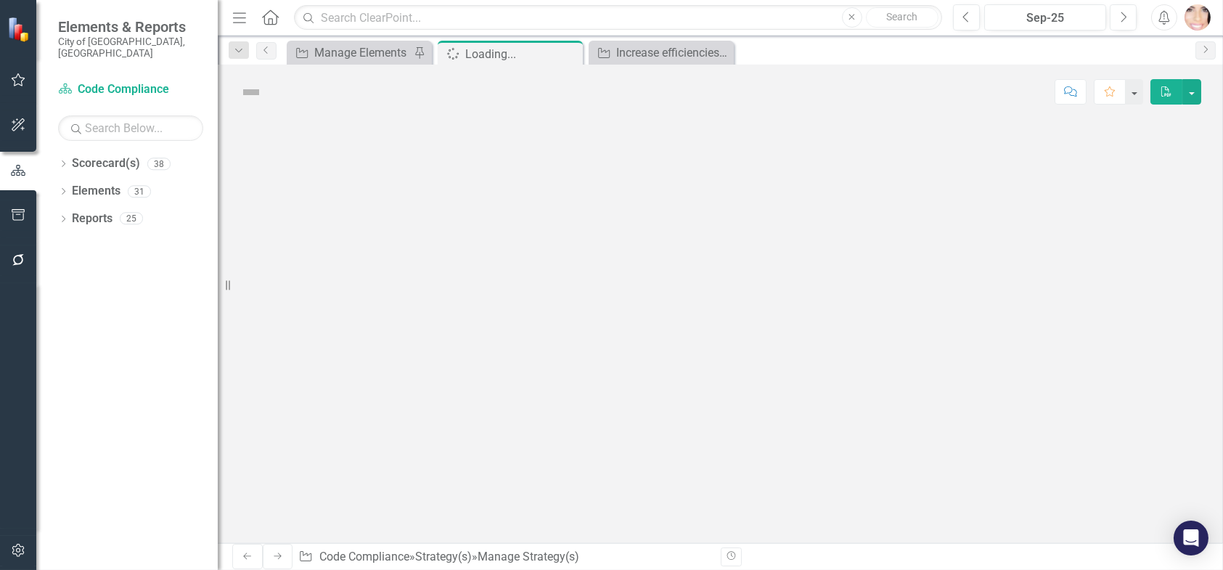
click at [391, 425] on div at bounding box center [720, 331] width 1005 height 424
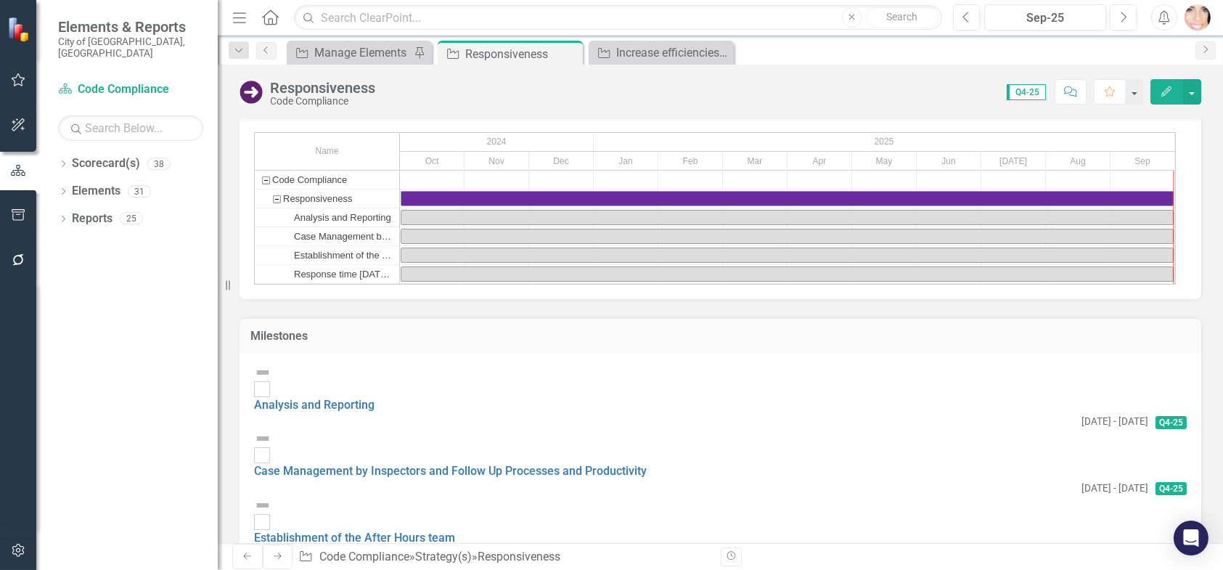
scroll to position [871, 0]
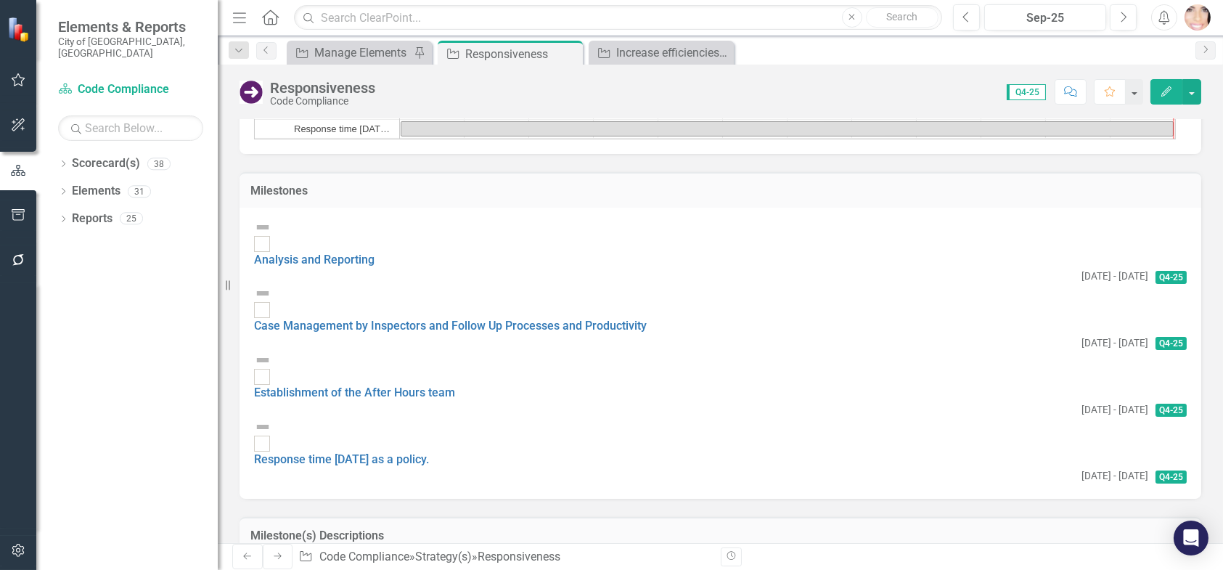
click at [271, 236] on img at bounding box center [262, 226] width 17 height 17
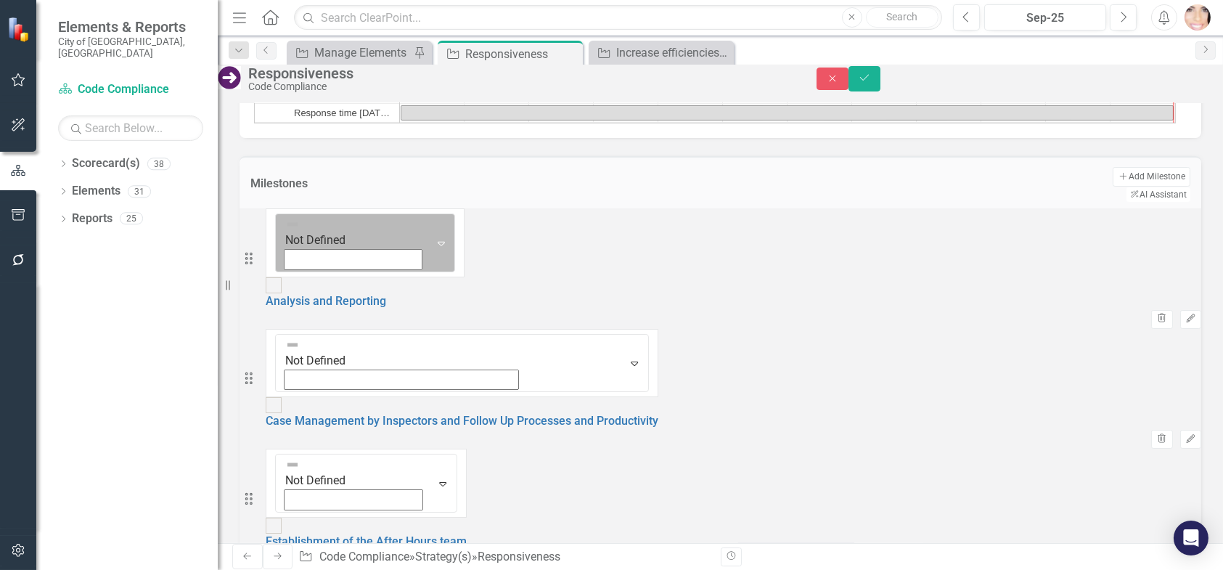
click at [434, 249] on icon "Expand" at bounding box center [441, 243] width 15 height 12
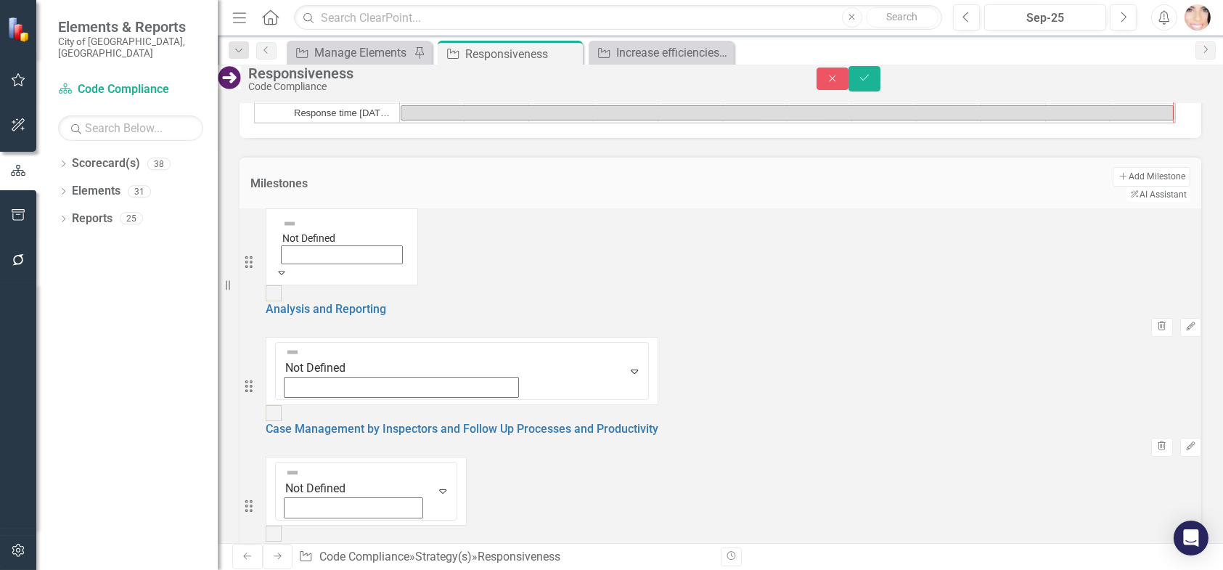
click at [288, 388] on icon "Expand" at bounding box center [281, 393] width 13 height 10
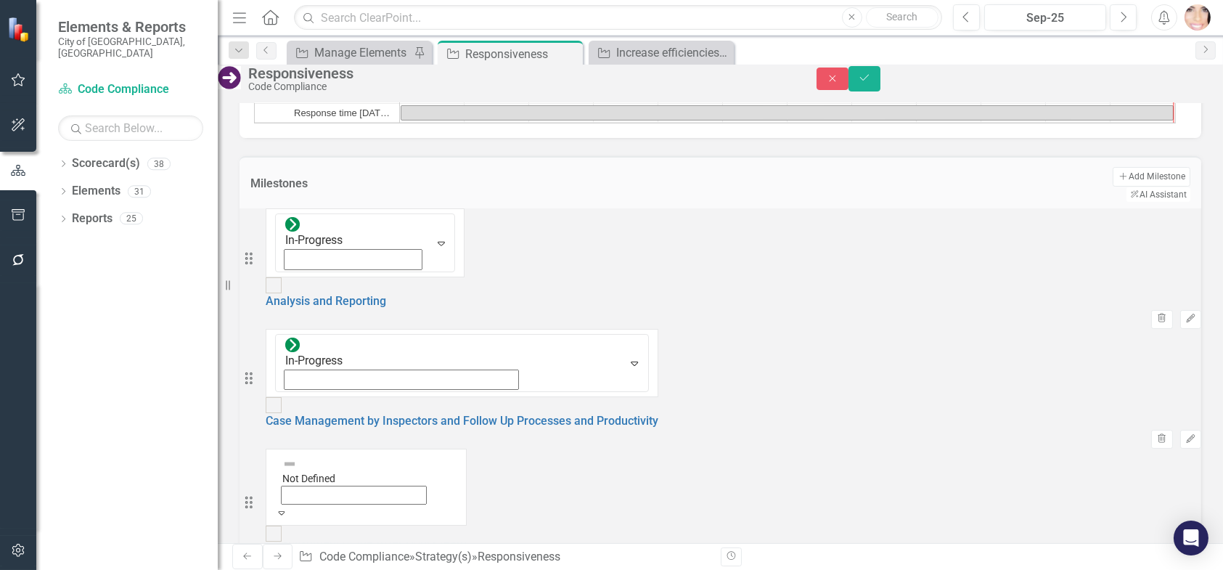
drag, startPoint x: 311, startPoint y: 338, endPoint x: 318, endPoint y: 340, distance: 7.4
click at [288, 507] on icon "Expand" at bounding box center [281, 512] width 13 height 10
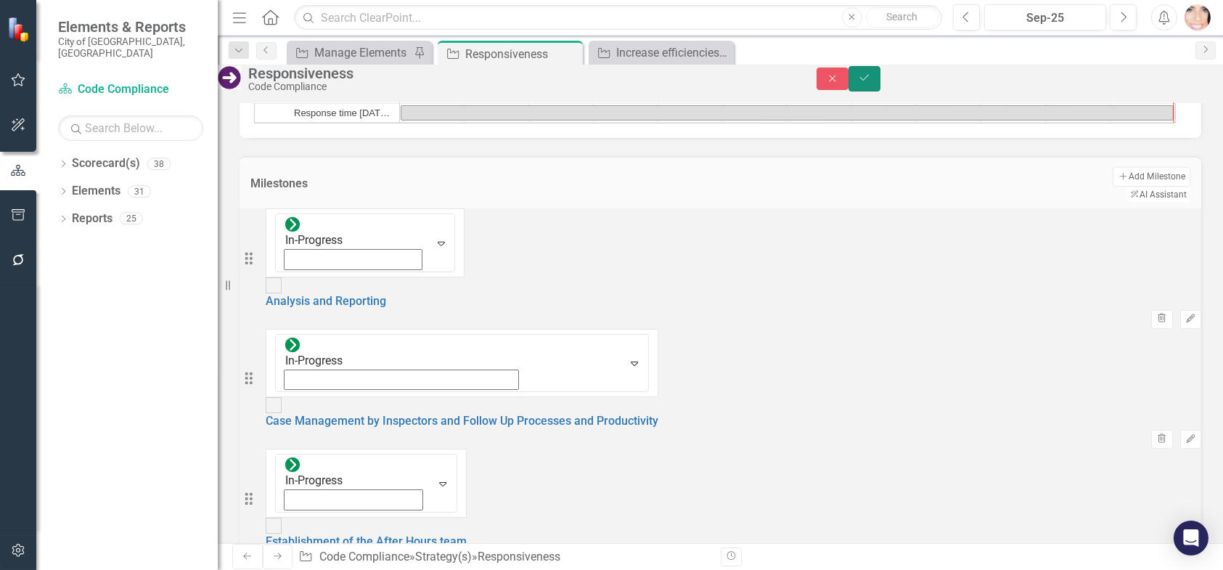
click at [871, 82] on icon "Save" at bounding box center [864, 78] width 13 height 10
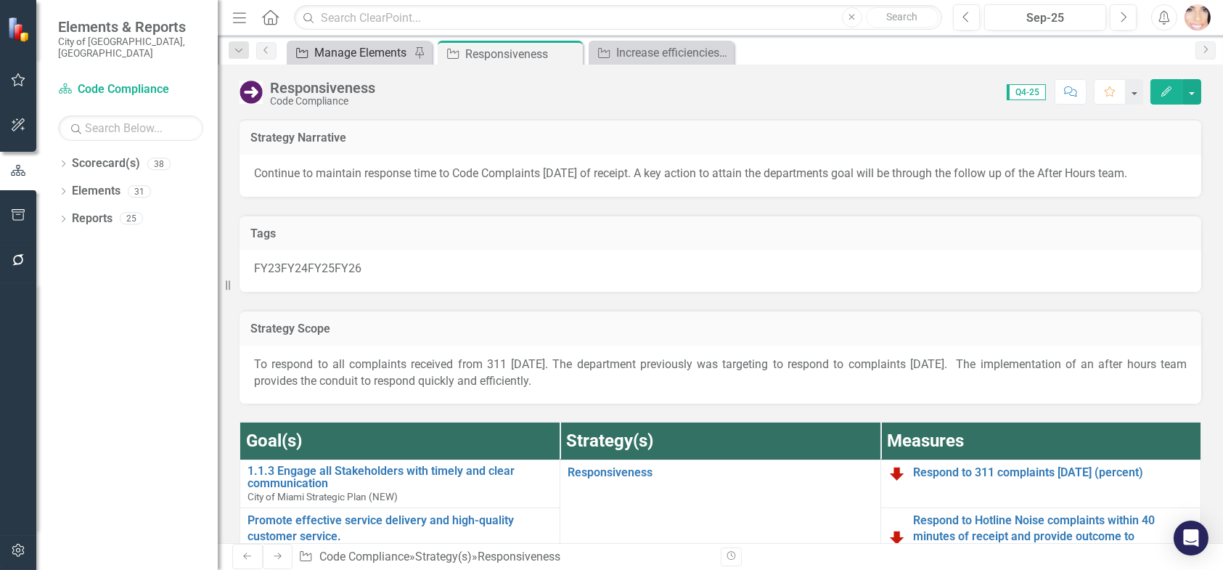
click at [373, 49] on div "Manage Elements" at bounding box center [362, 53] width 96 height 18
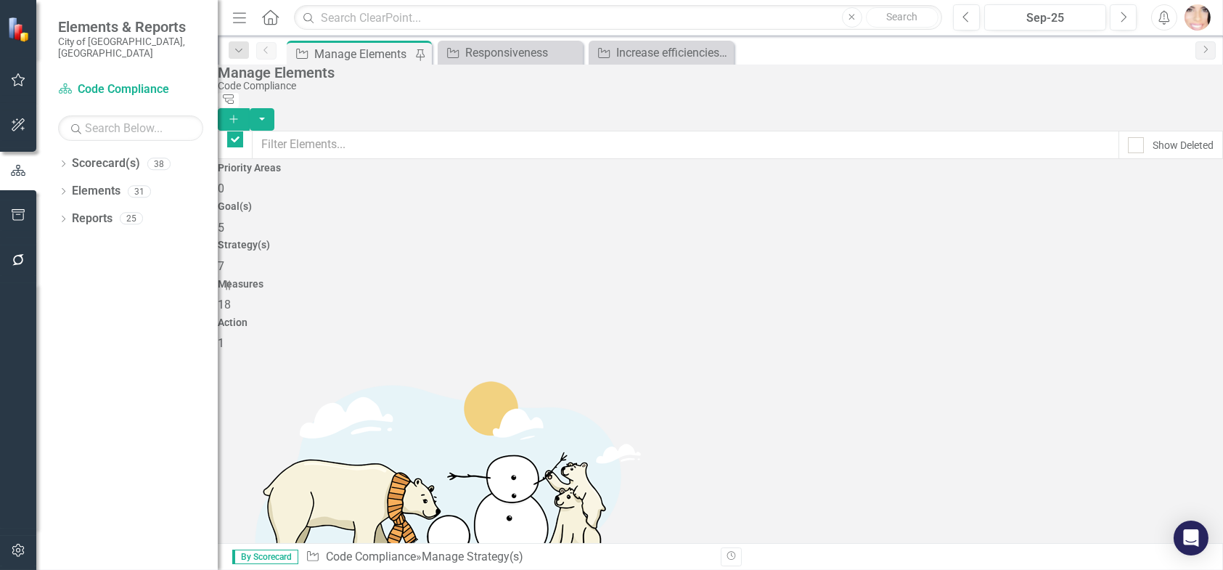
checkbox input "false"
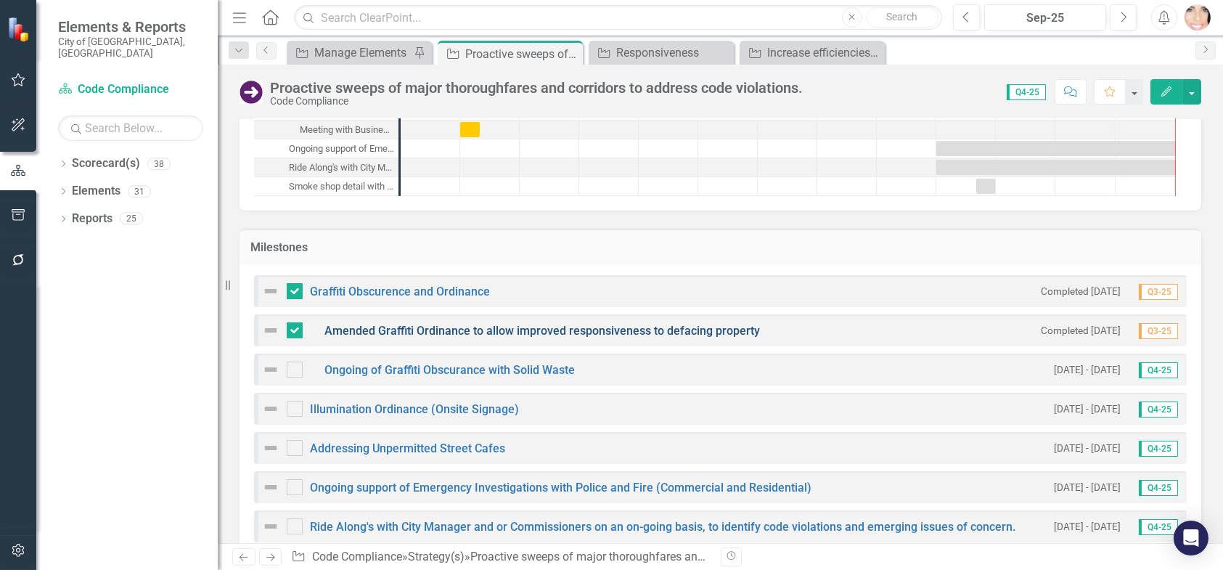
scroll to position [1161, 0]
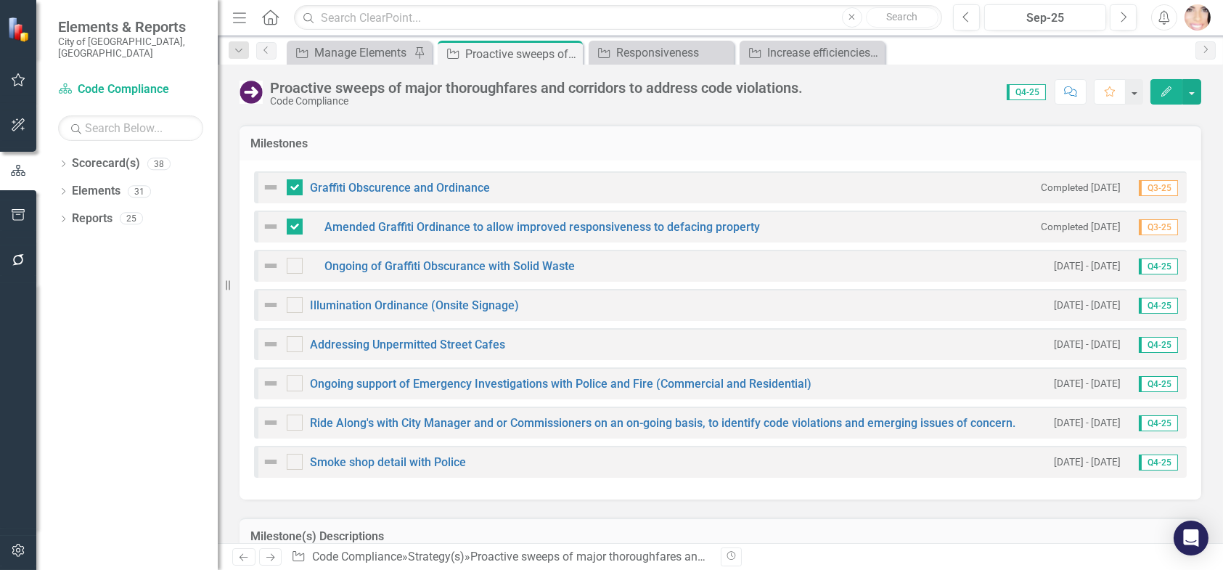
click at [266, 182] on img at bounding box center [270, 187] width 17 height 17
click at [266, 181] on img at bounding box center [270, 187] width 17 height 17
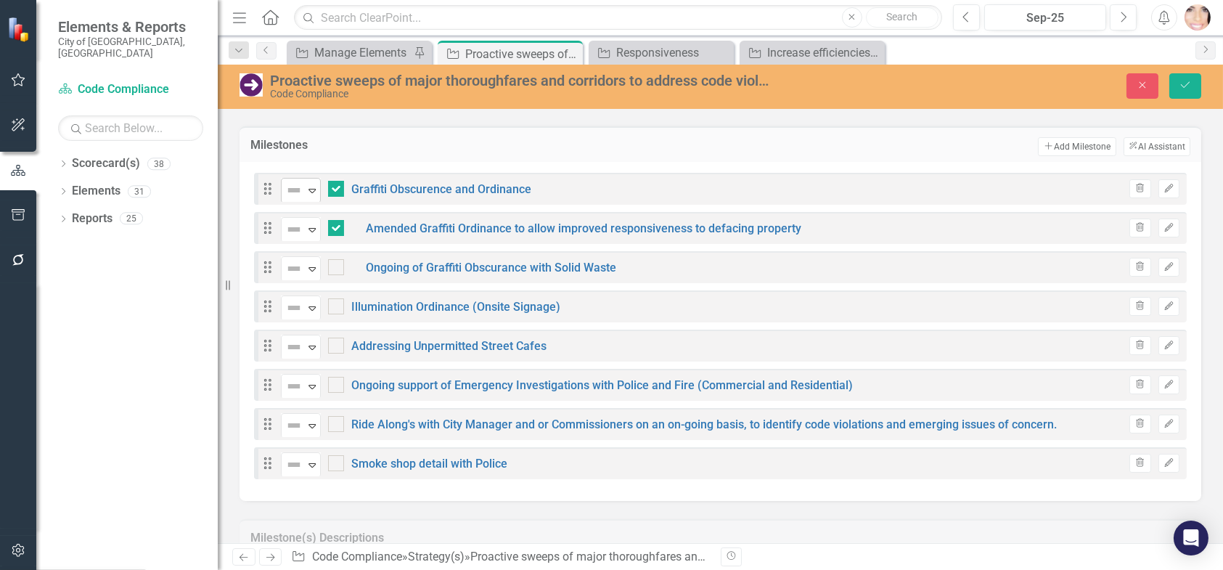
click at [316, 184] on icon "Expand" at bounding box center [312, 190] width 15 height 12
click at [309, 228] on icon "Expand" at bounding box center [312, 230] width 15 height 12
click at [316, 264] on icon "Expand" at bounding box center [312, 269] width 15 height 12
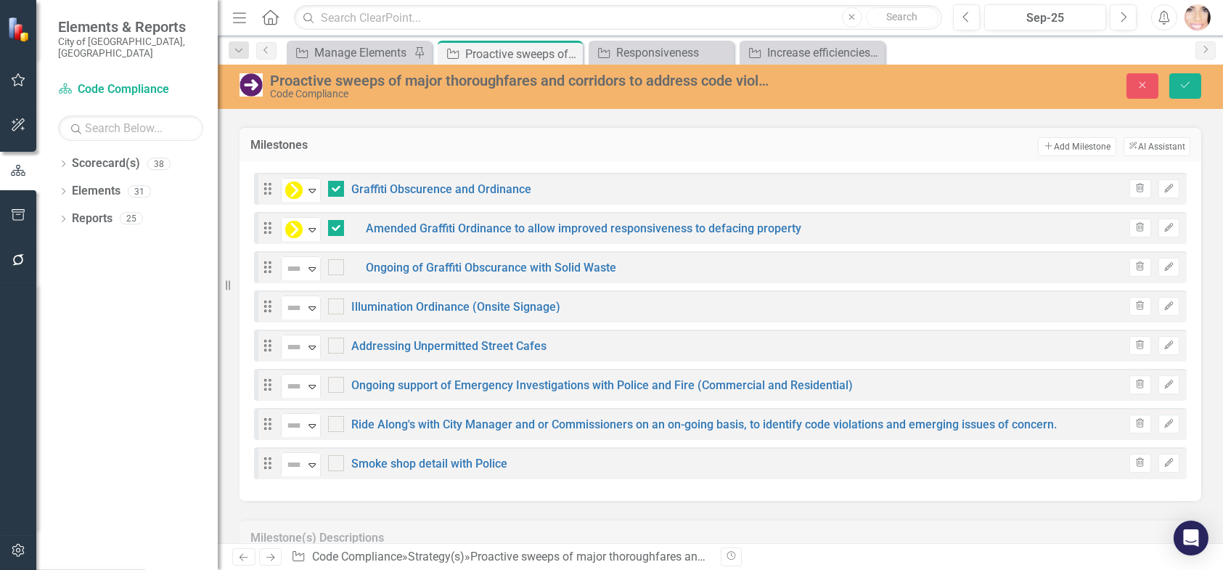
drag, startPoint x: 314, startPoint y: 301, endPoint x: 321, endPoint y: 337, distance: 36.3
click at [314, 302] on icon "Expand" at bounding box center [312, 308] width 15 height 12
click at [312, 345] on icon at bounding box center [311, 347] width 7 height 4
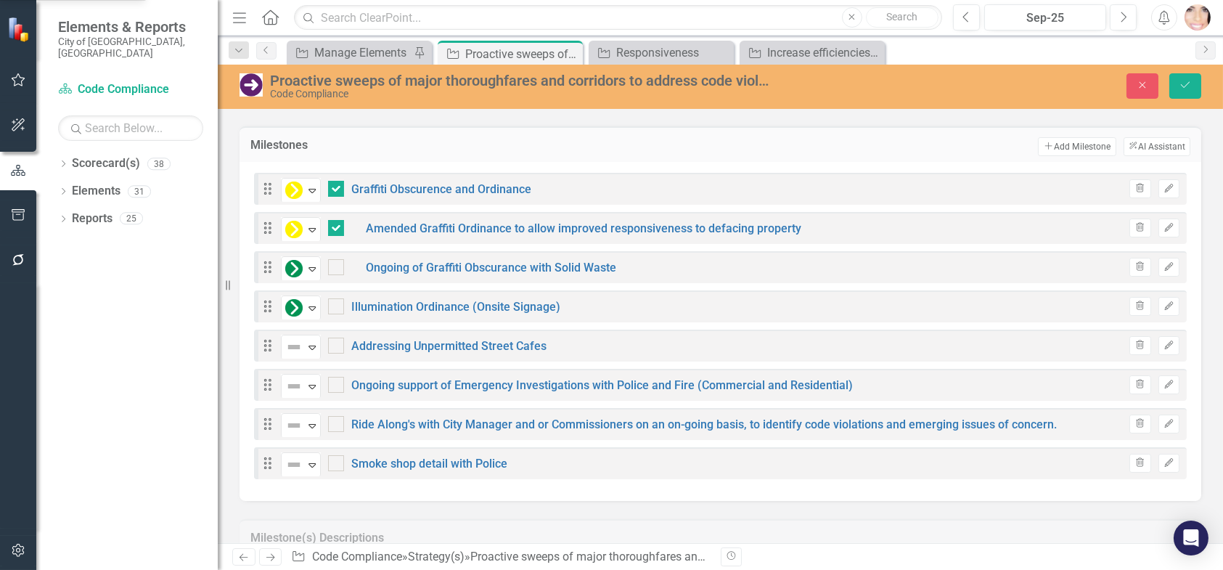
click at [312, 385] on icon "Expand" at bounding box center [312, 386] width 15 height 12
click at [314, 419] on icon "Expand" at bounding box center [312, 425] width 15 height 12
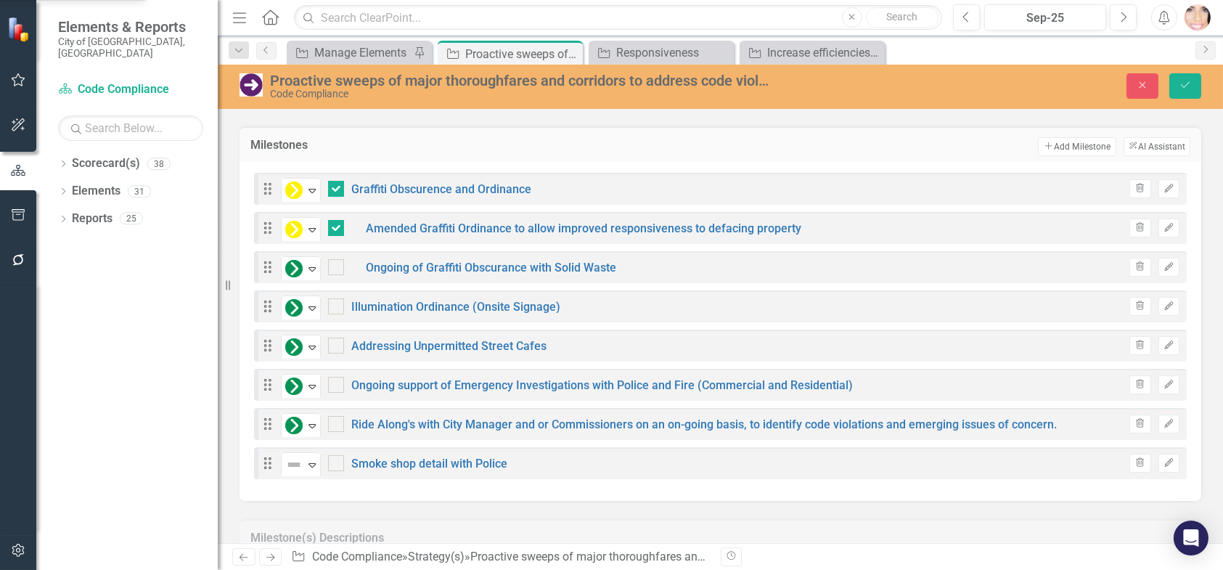
drag, startPoint x: 310, startPoint y: 462, endPoint x: 326, endPoint y: 430, distance: 35.1
click at [310, 462] on icon "Expand" at bounding box center [312, 465] width 15 height 12
click at [1192, 83] on button "Save" at bounding box center [1185, 85] width 32 height 25
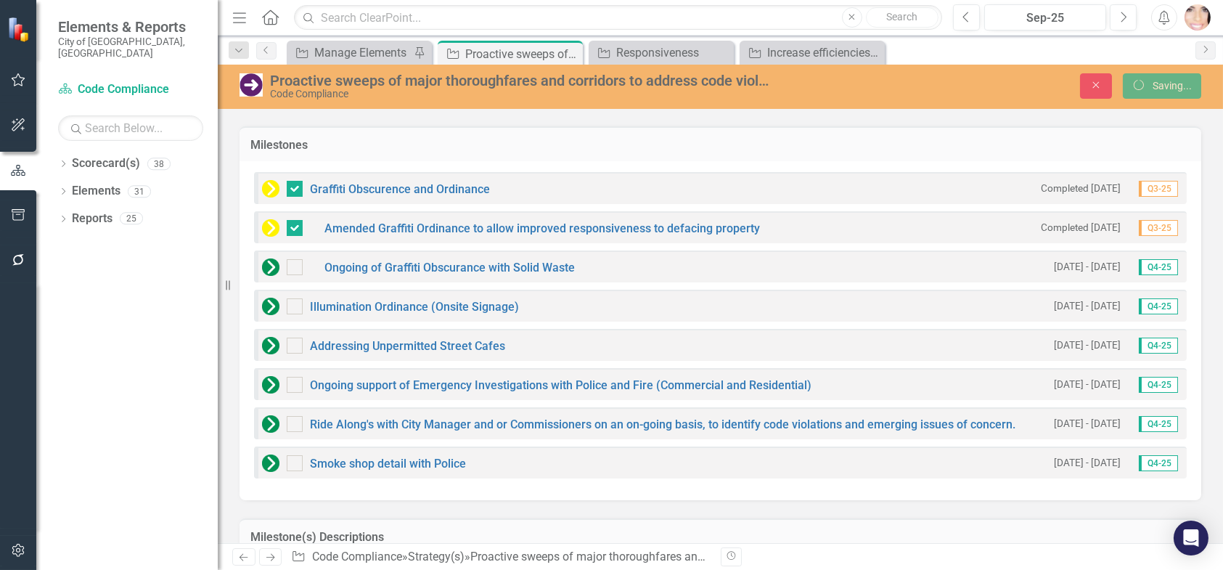
checkbox input "false"
checkbox input "true"
checkbox input "false"
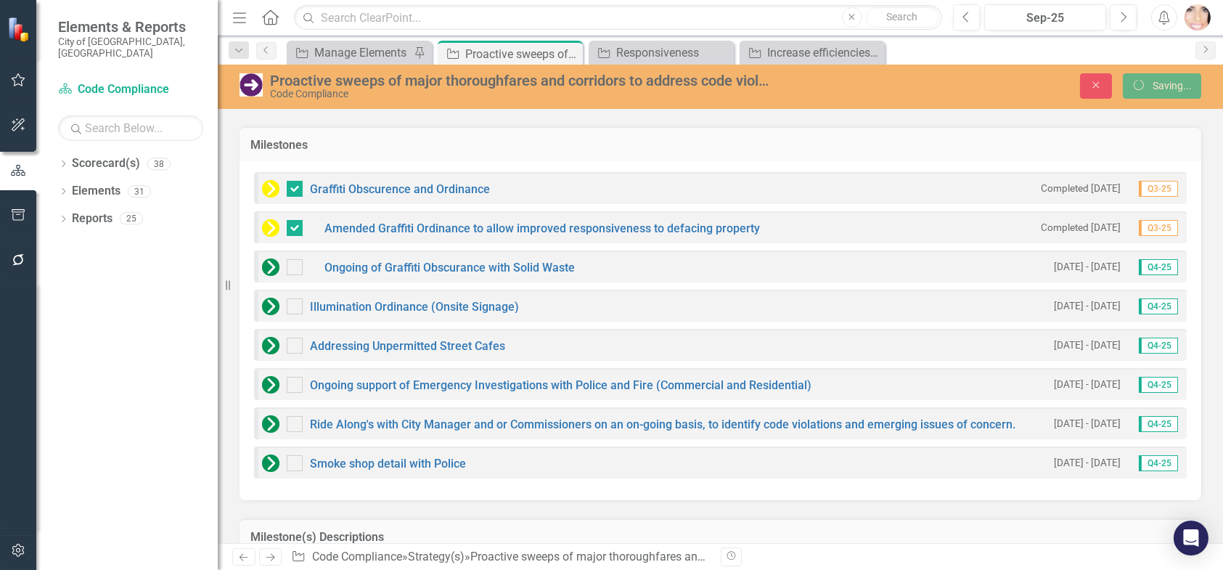
checkbox input "false"
checkbox input "true"
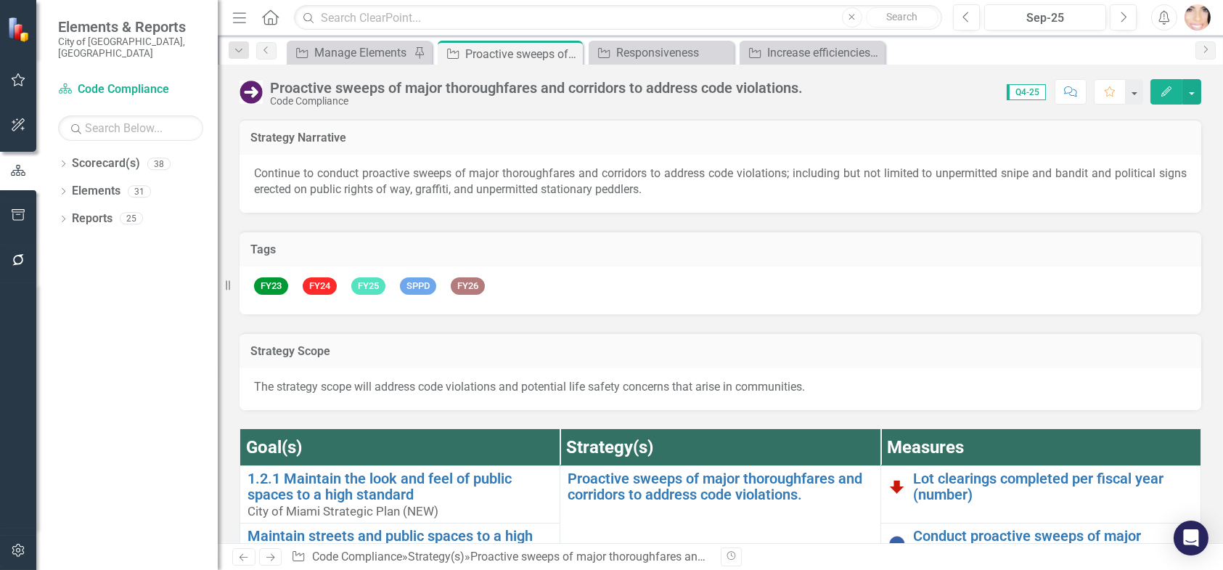
checkbox input "false"
checkbox input "true"
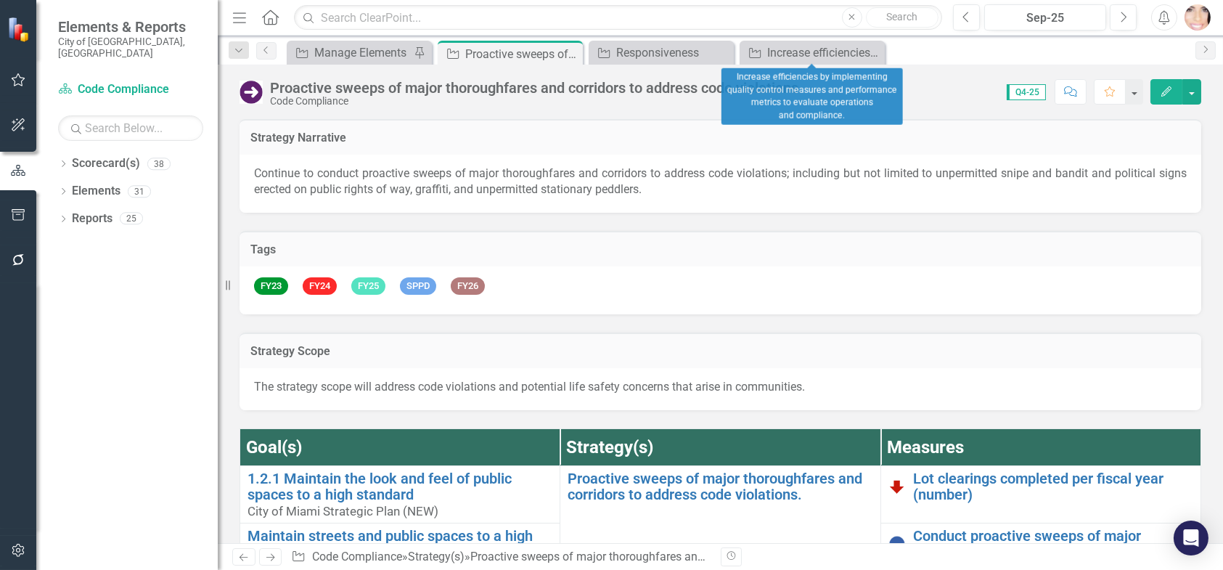
drag, startPoint x: 866, startPoint y: 52, endPoint x: 850, endPoint y: 53, distance: 16.0
click at [0, 0] on icon "Close" at bounding box center [0, 0] width 0 height 0
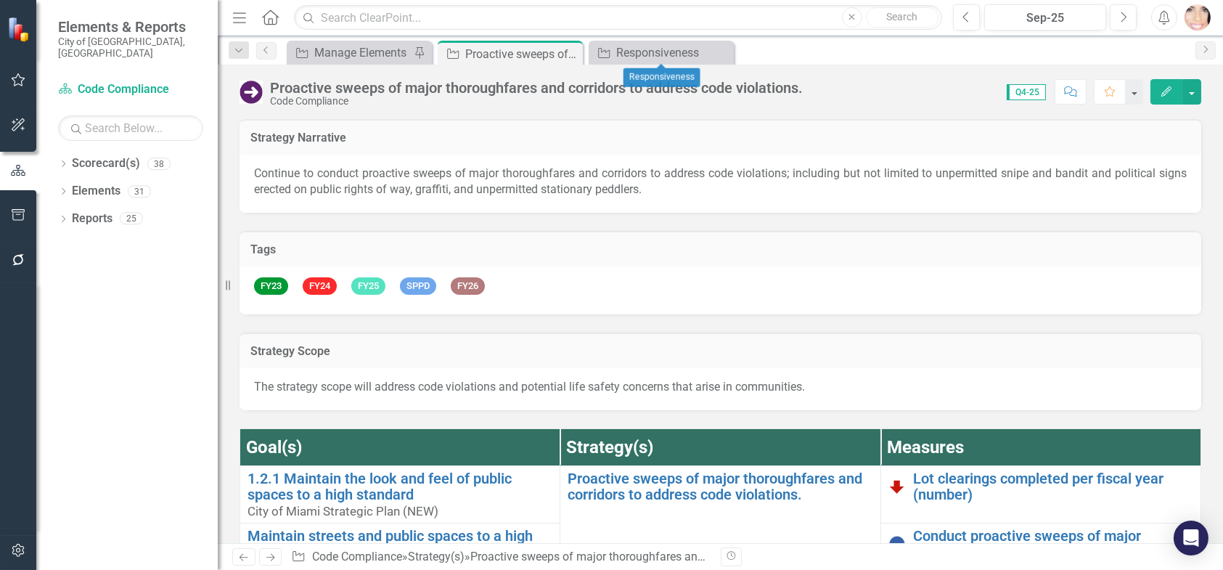
click at [0, 0] on icon "Close" at bounding box center [0, 0] width 0 height 0
drag, startPoint x: 578, startPoint y: 49, endPoint x: 555, endPoint y: 52, distance: 22.7
click at [0, 0] on div "Close" at bounding box center [0, 0] width 0 height 0
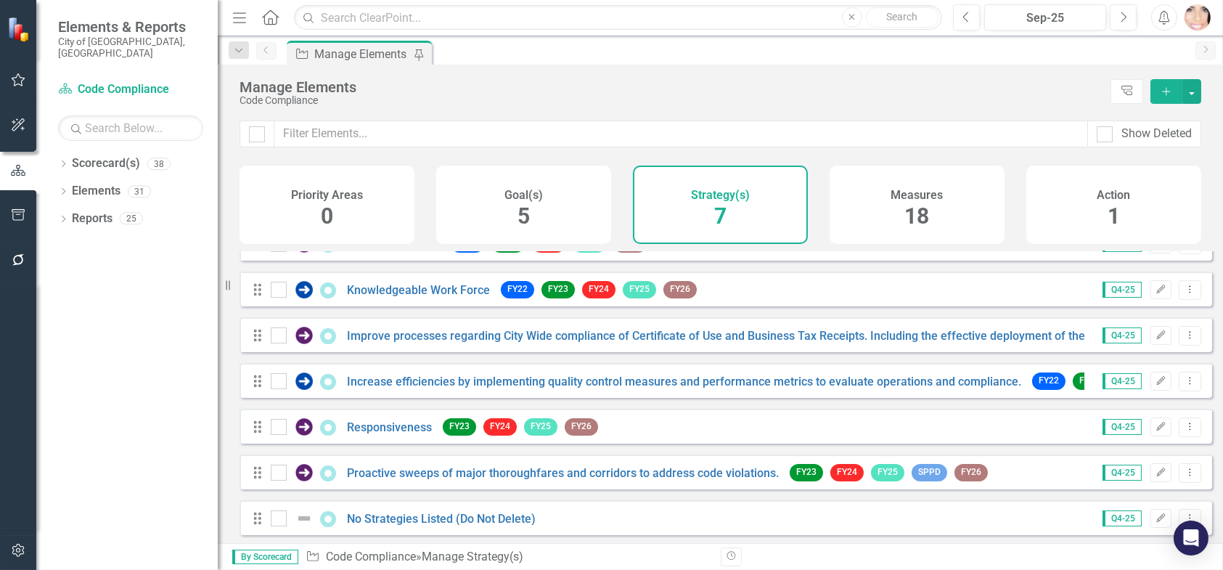
scroll to position [38, 0]
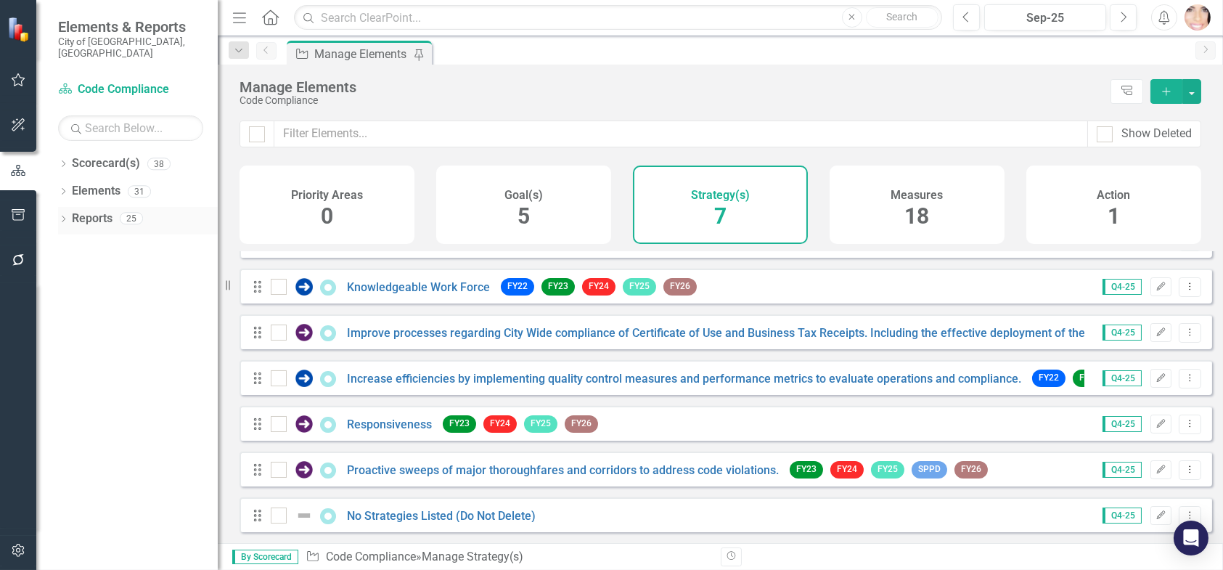
click at [89, 210] on link "Reports" at bounding box center [92, 218] width 41 height 17
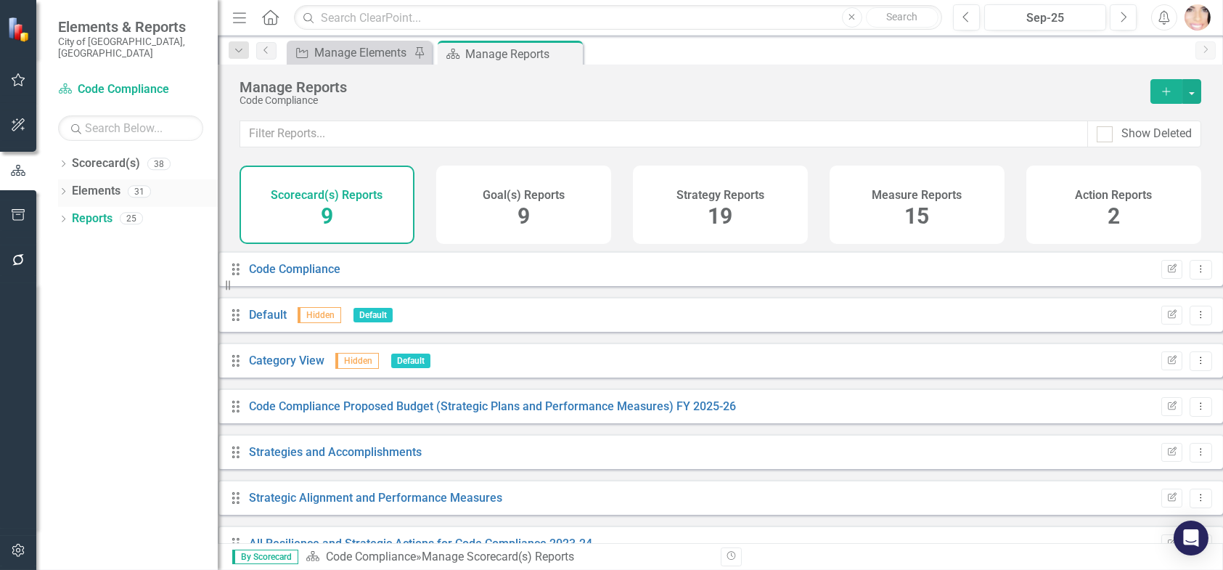
click at [102, 183] on link "Elements" at bounding box center [96, 191] width 49 height 17
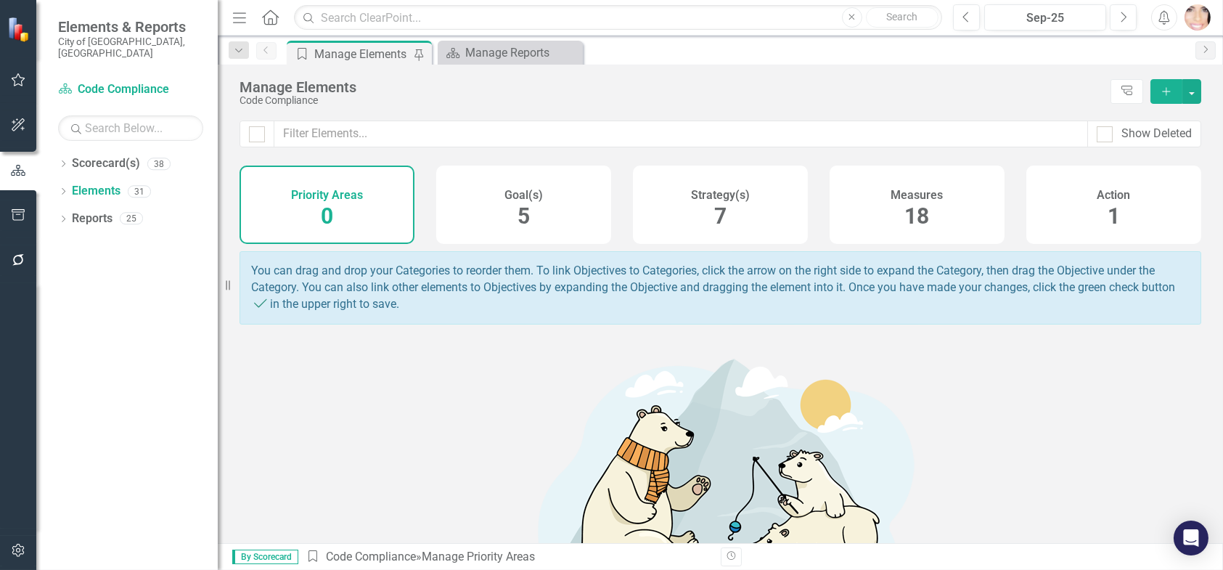
click at [5, 212] on button "button" at bounding box center [18, 215] width 33 height 30
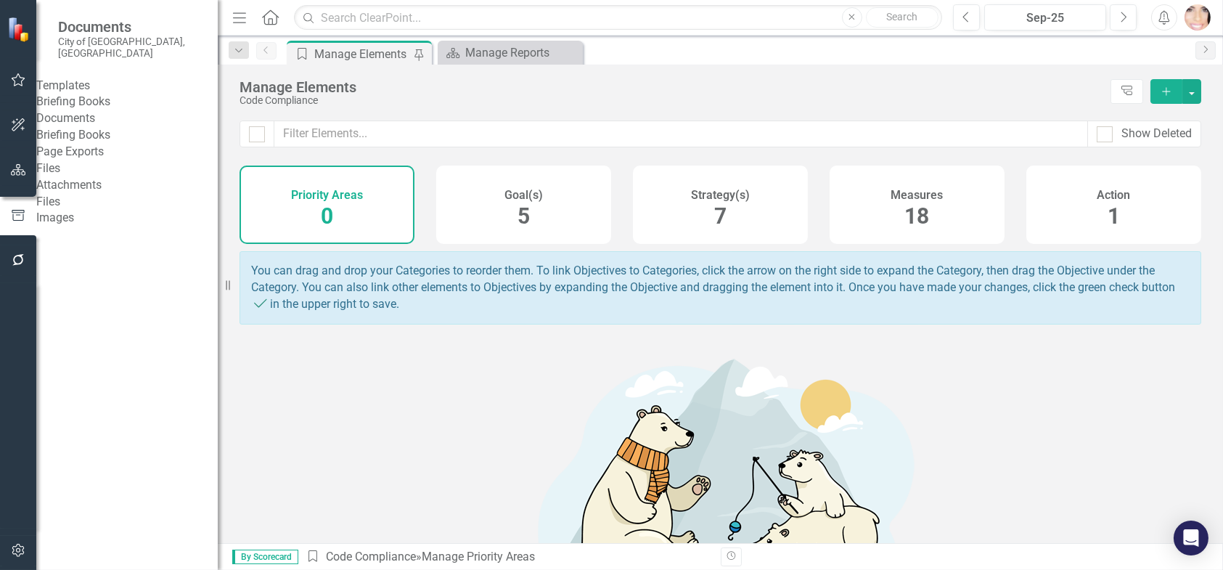
click at [99, 99] on link "Briefing Books" at bounding box center [126, 102] width 181 height 17
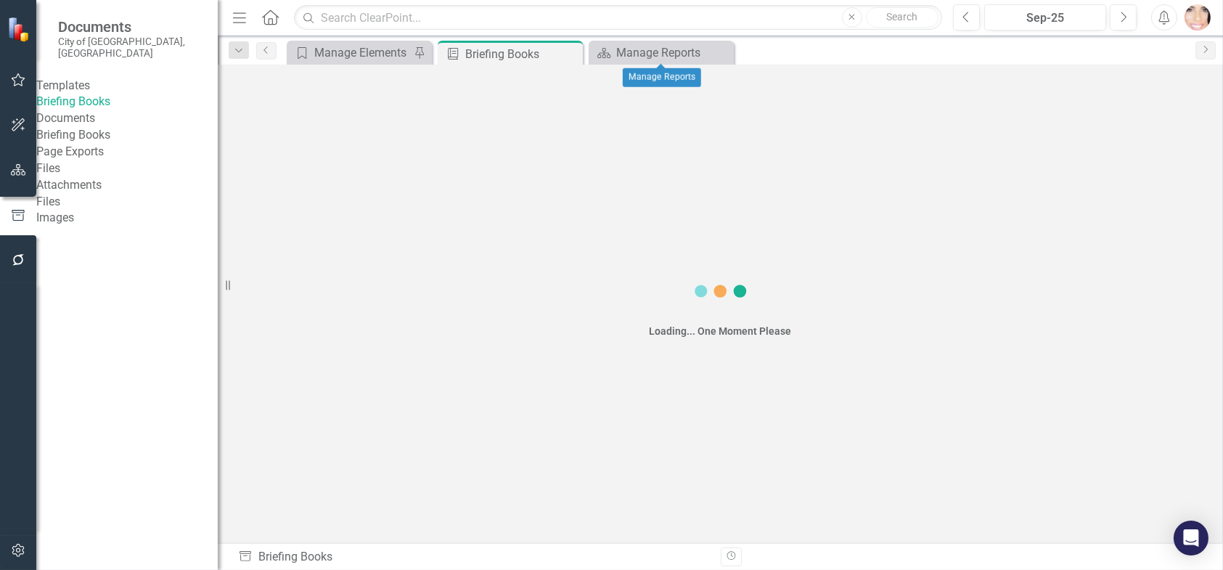
click at [0, 0] on icon "Close" at bounding box center [0, 0] width 0 height 0
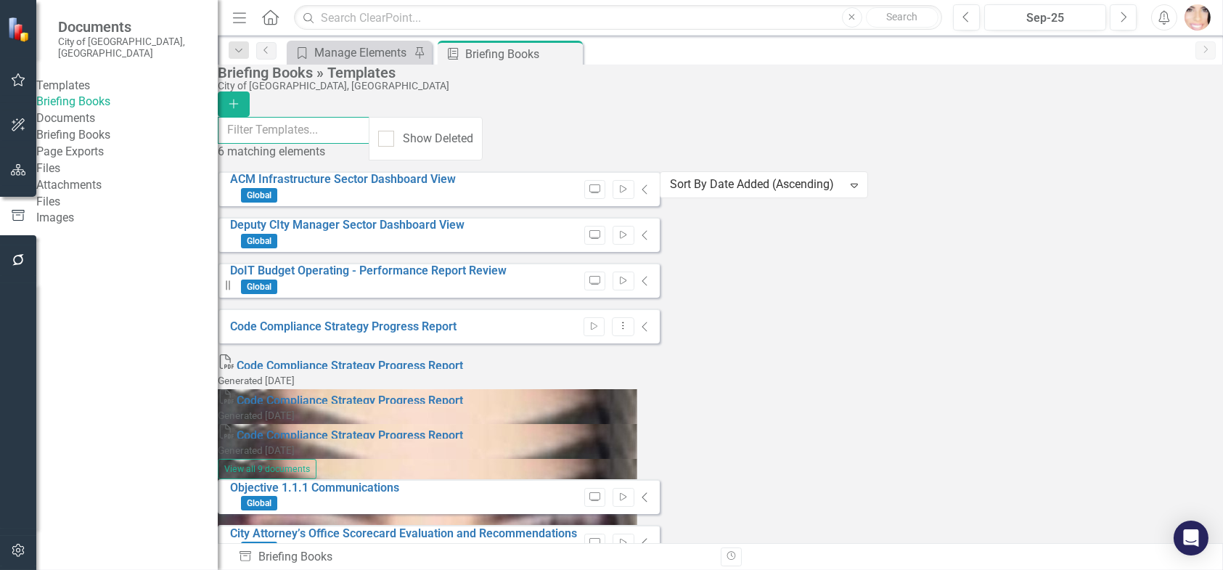
click at [369, 129] on input "text" at bounding box center [294, 130] width 152 height 27
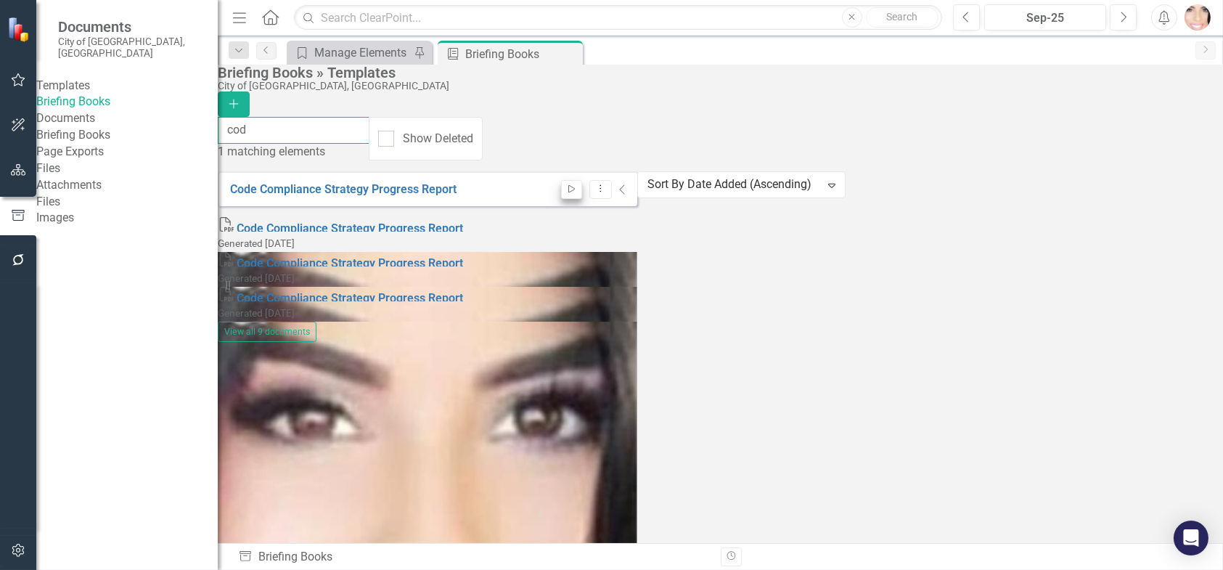
type input "cod"
click at [582, 181] on button "Start" at bounding box center [571, 189] width 21 height 19
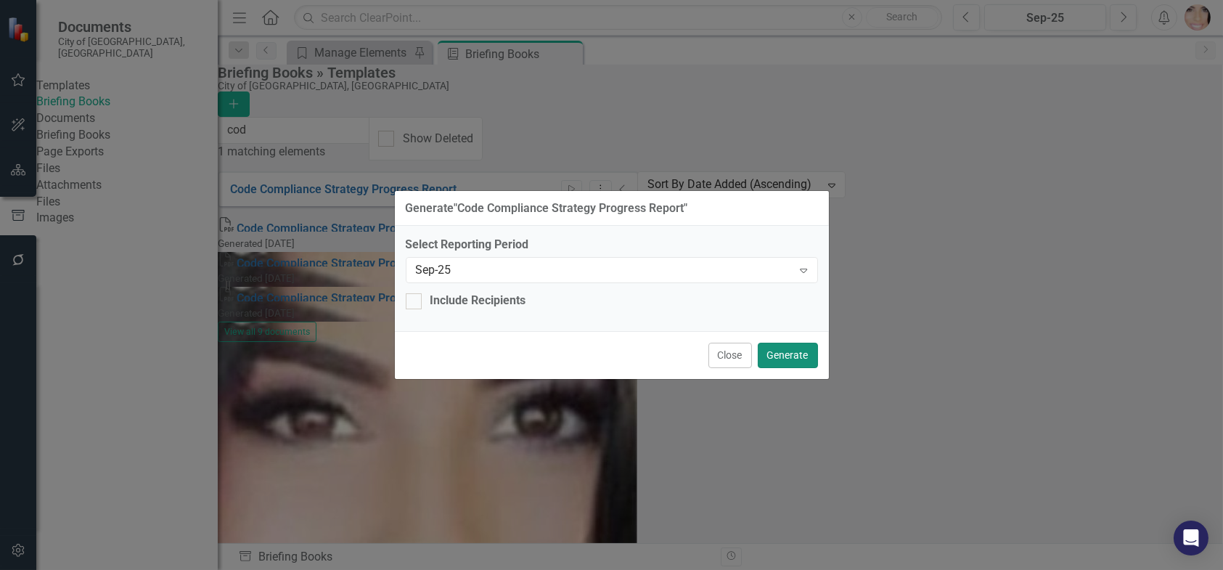
click at [793, 349] on button "Generate" at bounding box center [788, 355] width 60 height 25
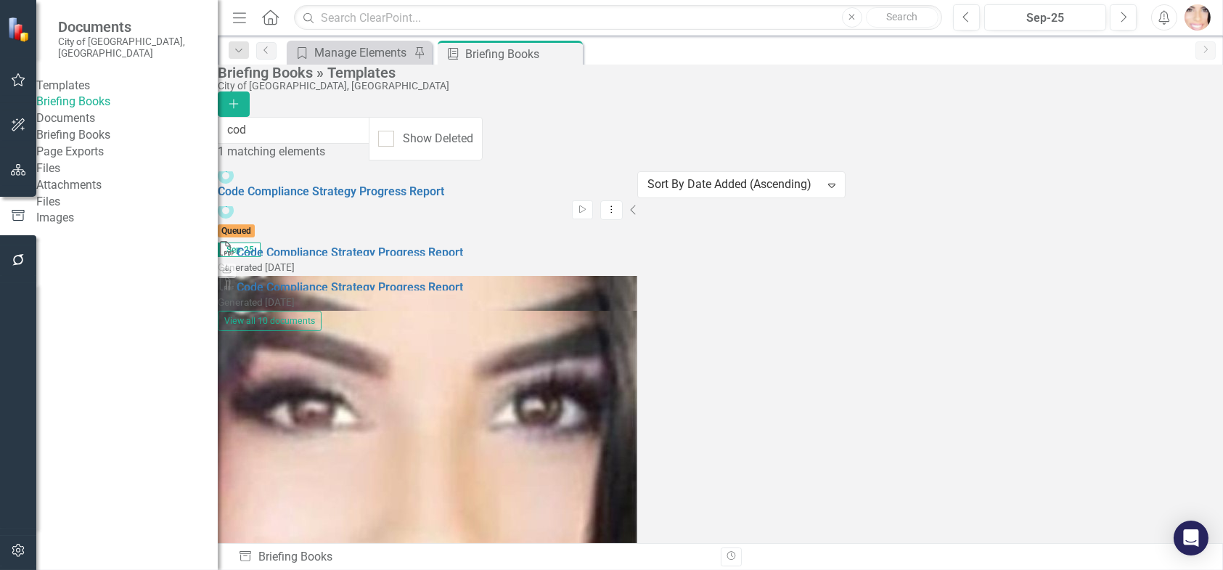
click at [636, 205] on icon at bounding box center [633, 209] width 5 height 9
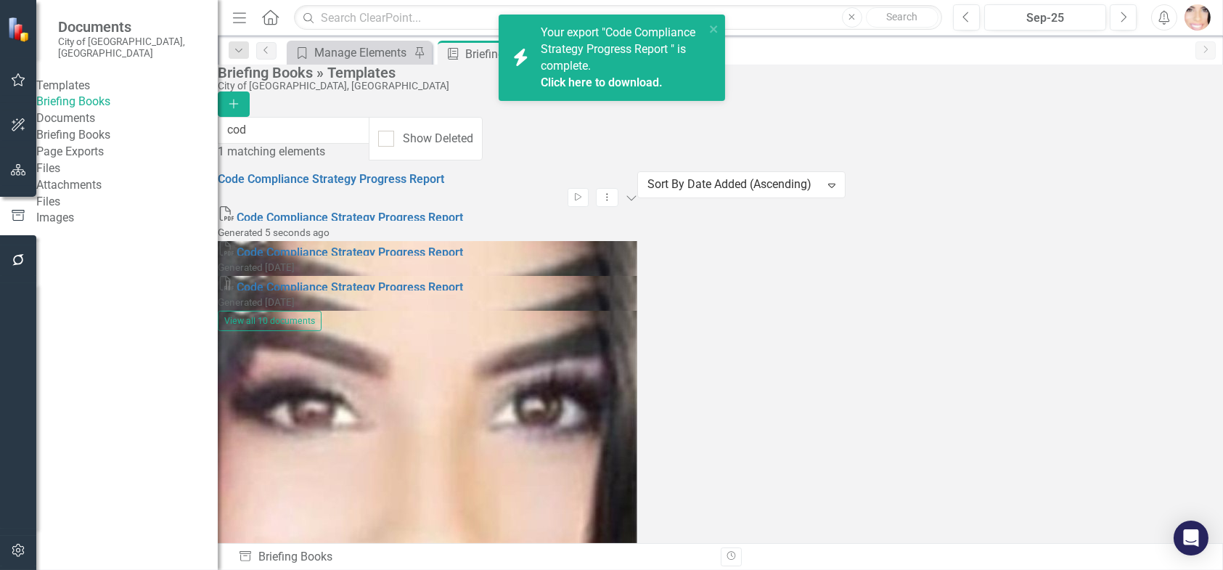
click at [613, 78] on link "Click here to download." at bounding box center [602, 82] width 122 height 14
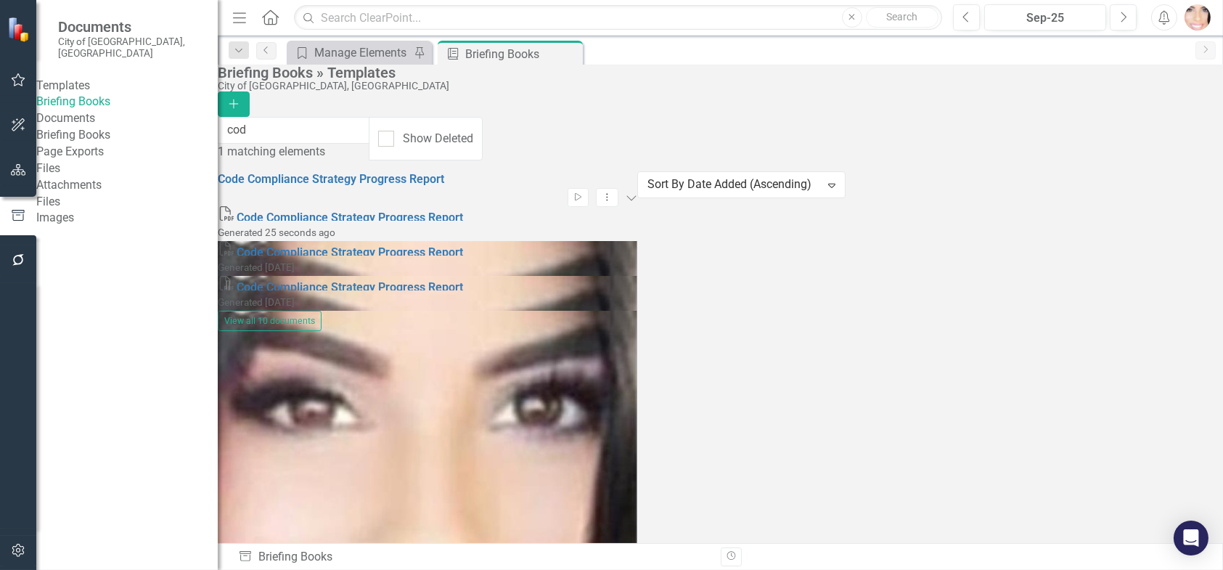
click at [544, 52] on div "Pin" at bounding box center [551, 54] width 18 height 18
click at [15, 210] on icon "button" at bounding box center [18, 215] width 16 height 13
click at [571, 51] on icon "Pin" at bounding box center [569, 54] width 12 height 15
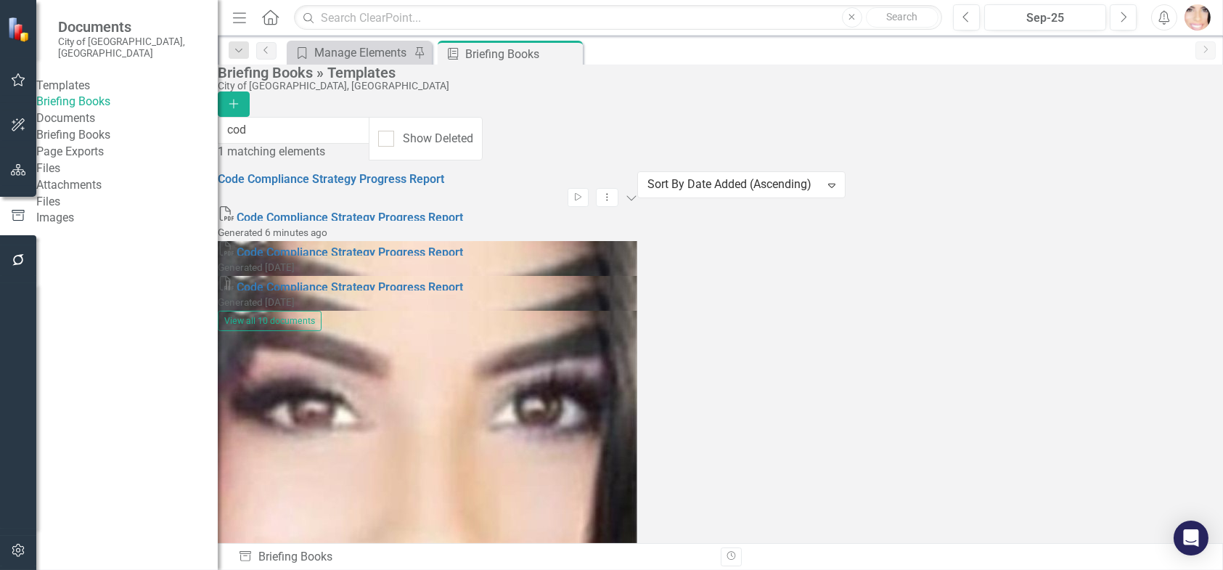
click at [0, 0] on icon "Close" at bounding box center [0, 0] width 0 height 0
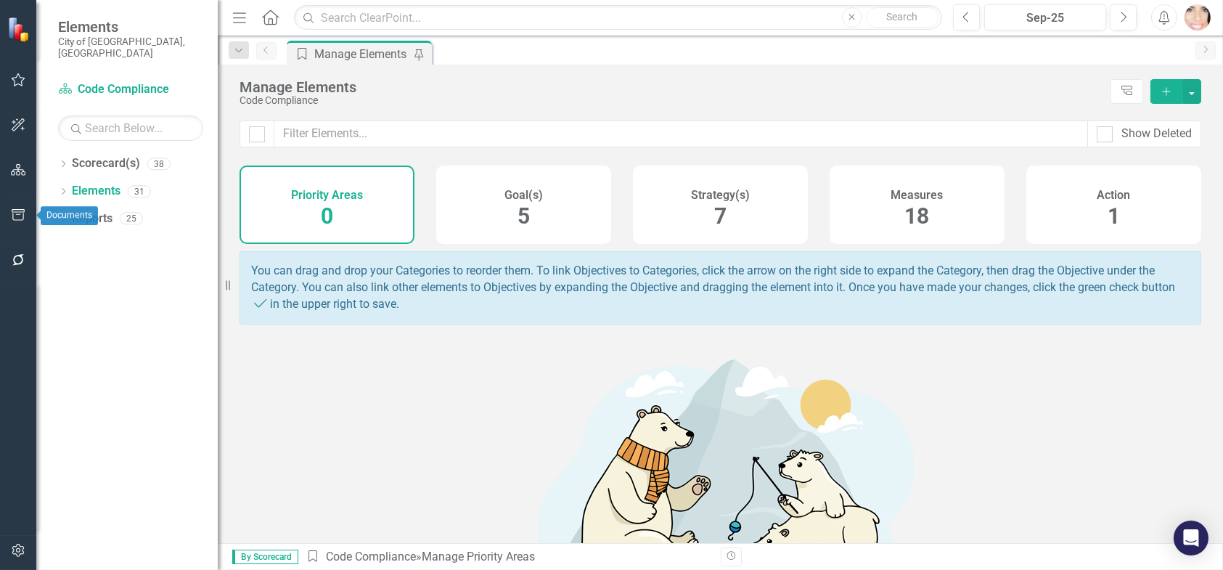
click at [25, 210] on icon "button" at bounding box center [18, 215] width 15 height 12
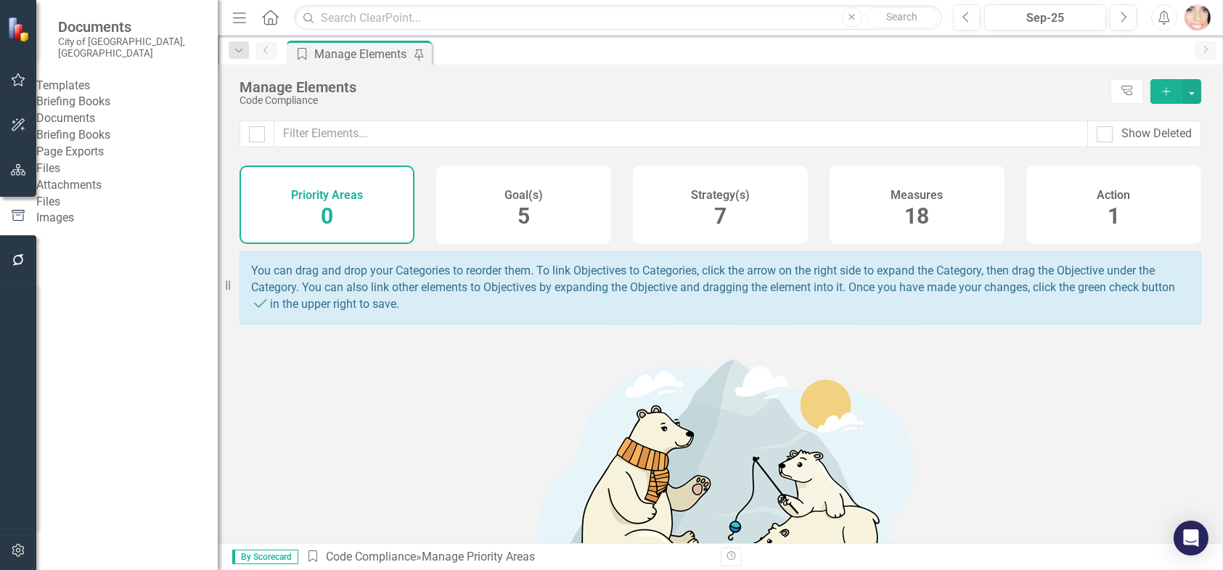
click at [128, 103] on link "Briefing Books" at bounding box center [126, 102] width 181 height 17
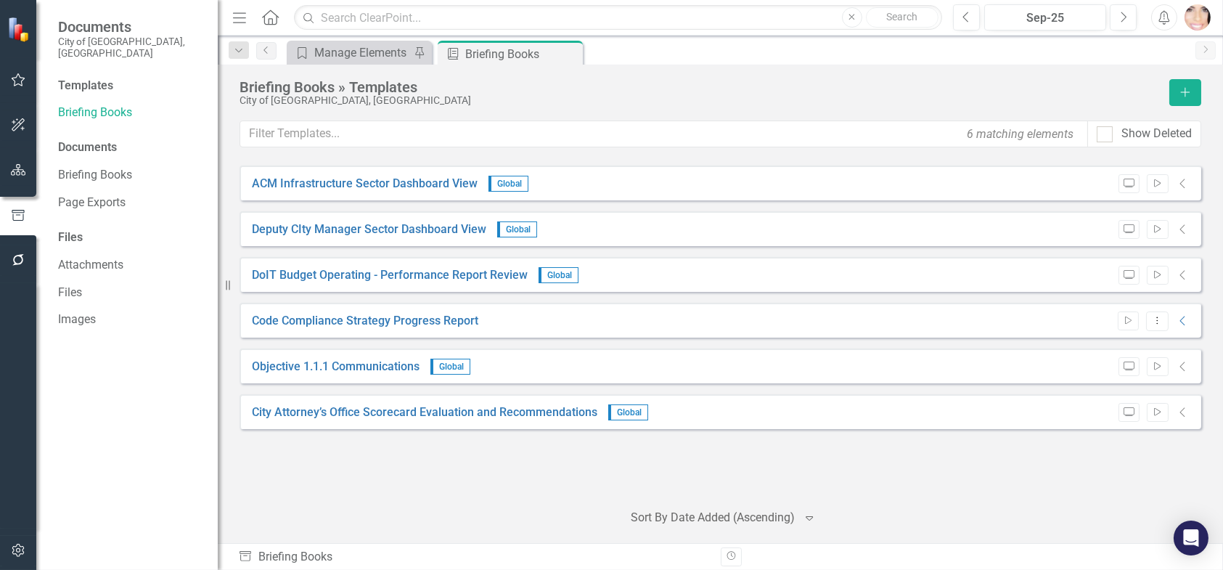
click at [0, 0] on icon at bounding box center [0, 0] width 0 height 0
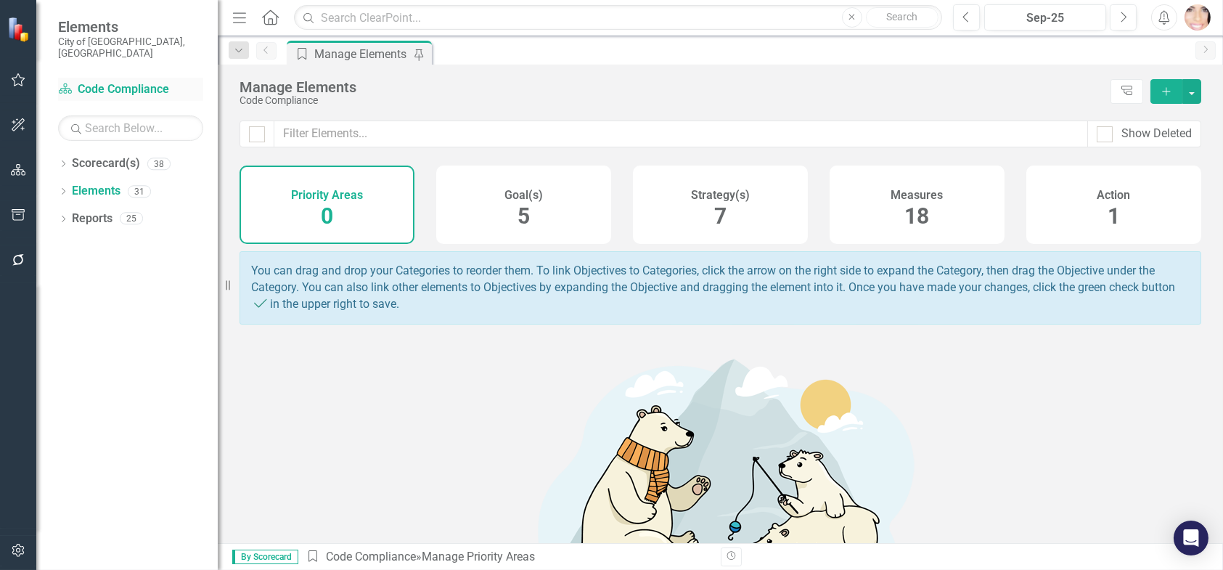
click at [90, 81] on link "Scorecard(s) Code Compliance" at bounding box center [130, 89] width 145 height 17
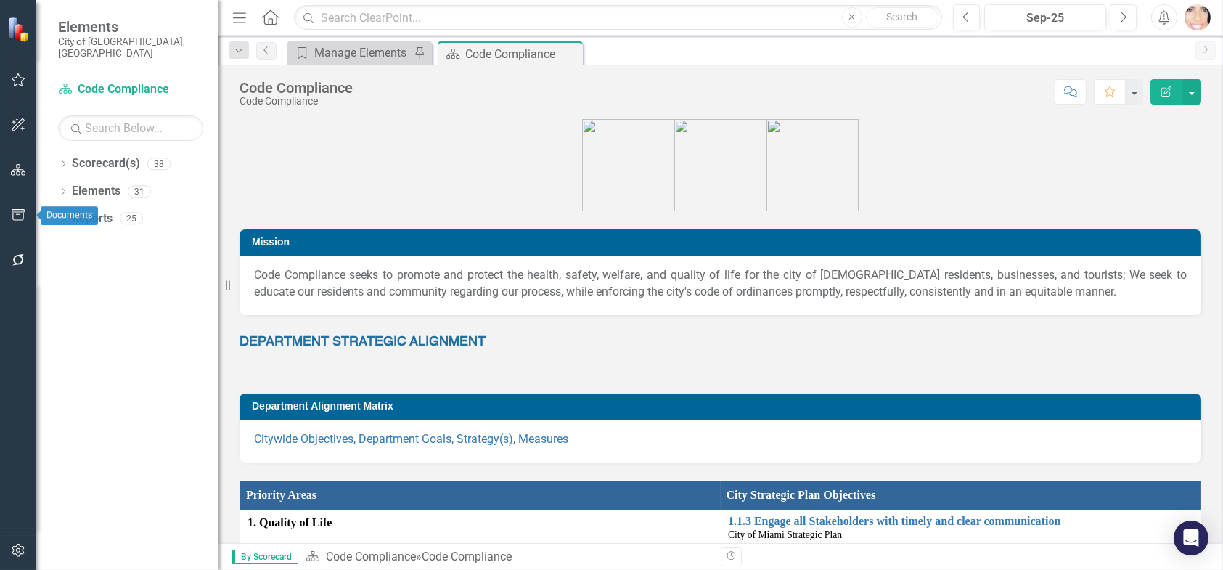
click at [20, 214] on icon "button" at bounding box center [18, 215] width 13 height 12
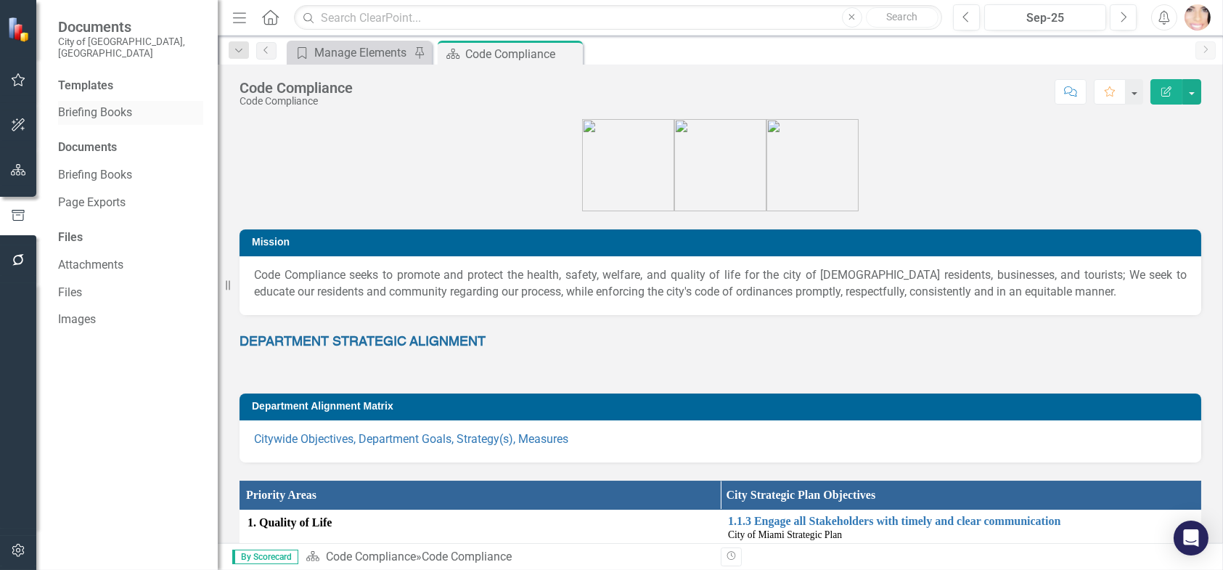
click at [124, 105] on link "Briefing Books" at bounding box center [130, 113] width 145 height 17
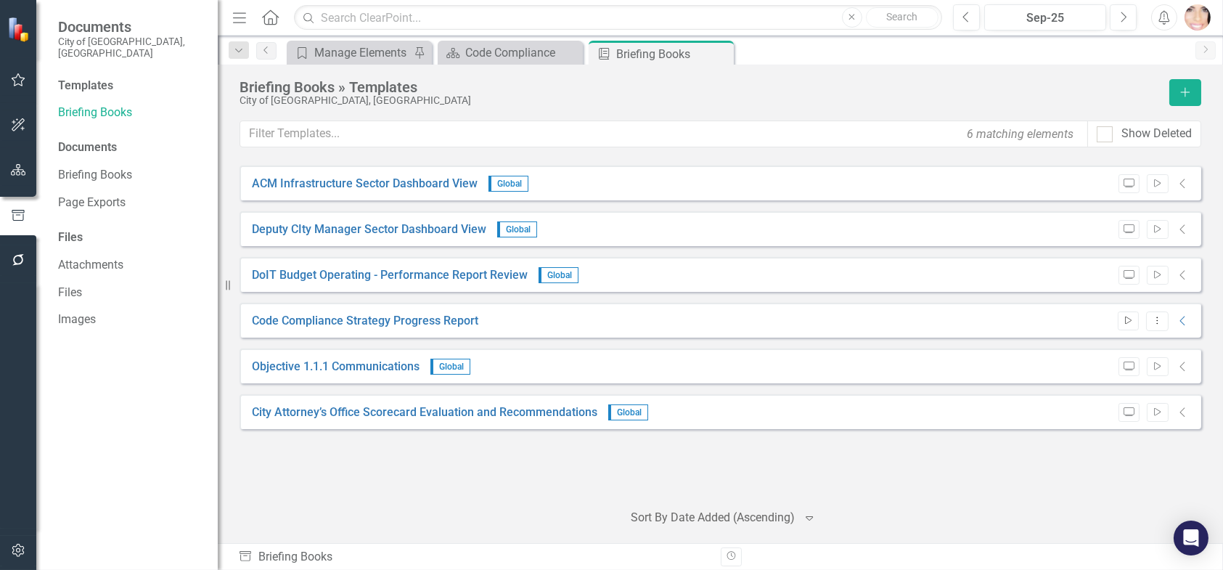
click at [1130, 319] on icon "Start" at bounding box center [1128, 320] width 11 height 9
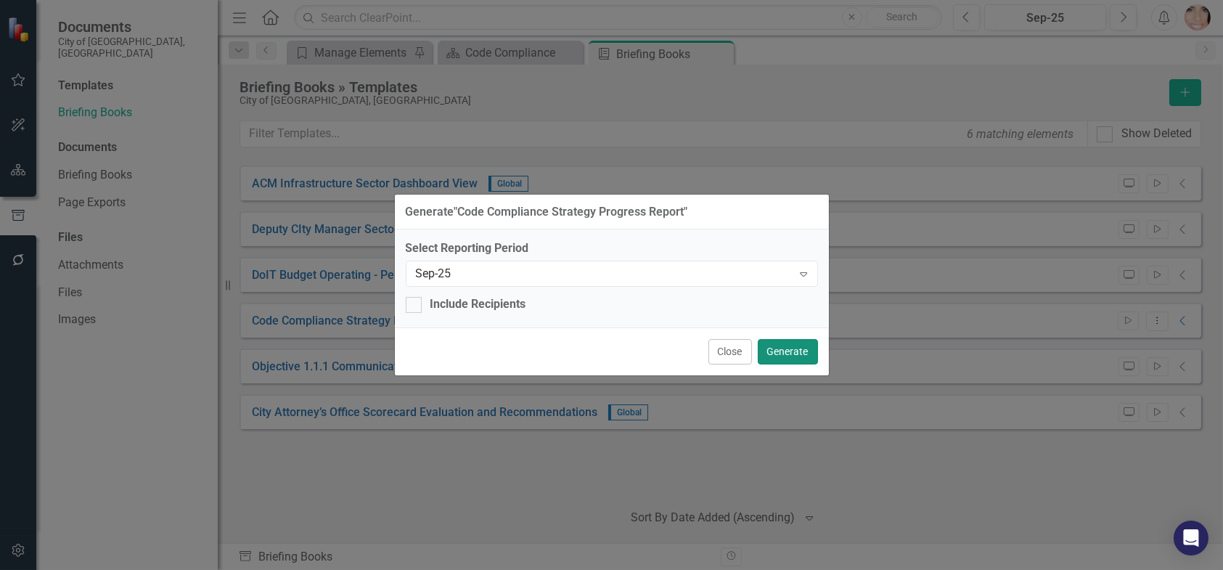
click at [808, 351] on button "Generate" at bounding box center [788, 351] width 60 height 25
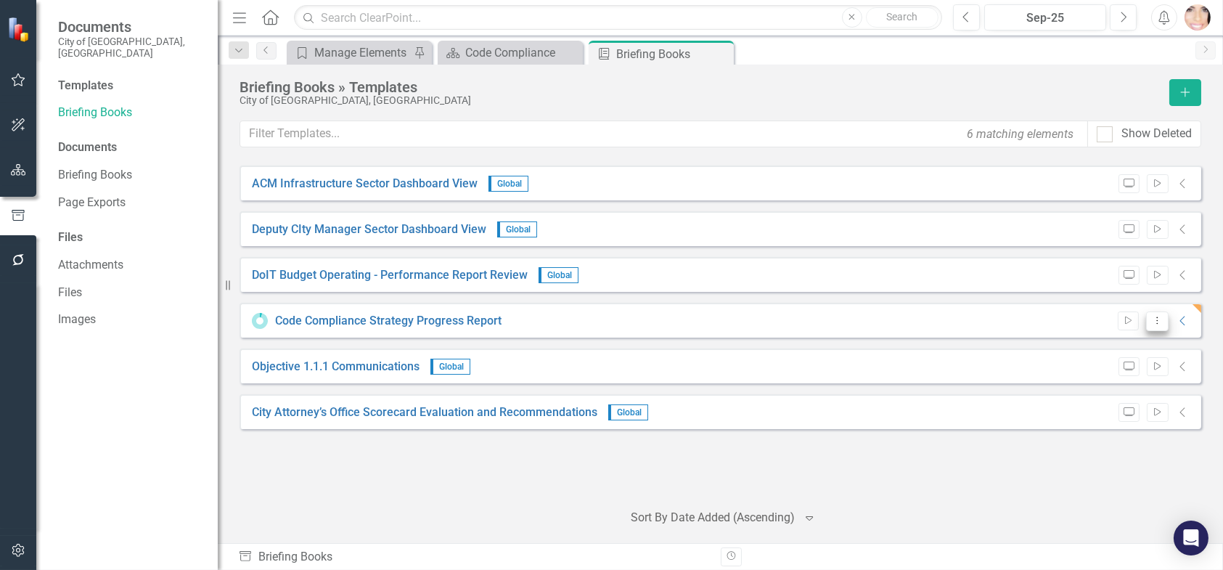
click at [1153, 324] on button "Dropdown Menu" at bounding box center [1157, 321] width 22 height 20
click at [959, 480] on div "ACM Infrastructure Sector Dashboard View Global Preview Start Collapse Deputy C…" at bounding box center [720, 326] width 962 height 323
click at [1181, 319] on icon "Collapse" at bounding box center [1183, 321] width 15 height 12
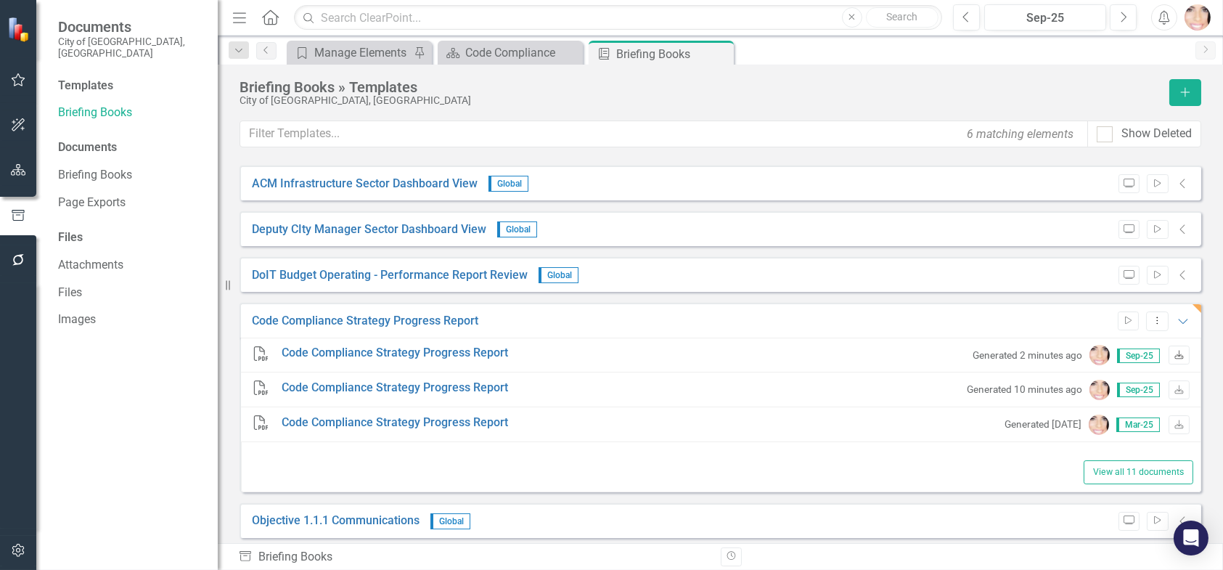
click at [1173, 353] on icon "Download" at bounding box center [1178, 355] width 11 height 9
